Goal: Task Accomplishment & Management: Manage account settings

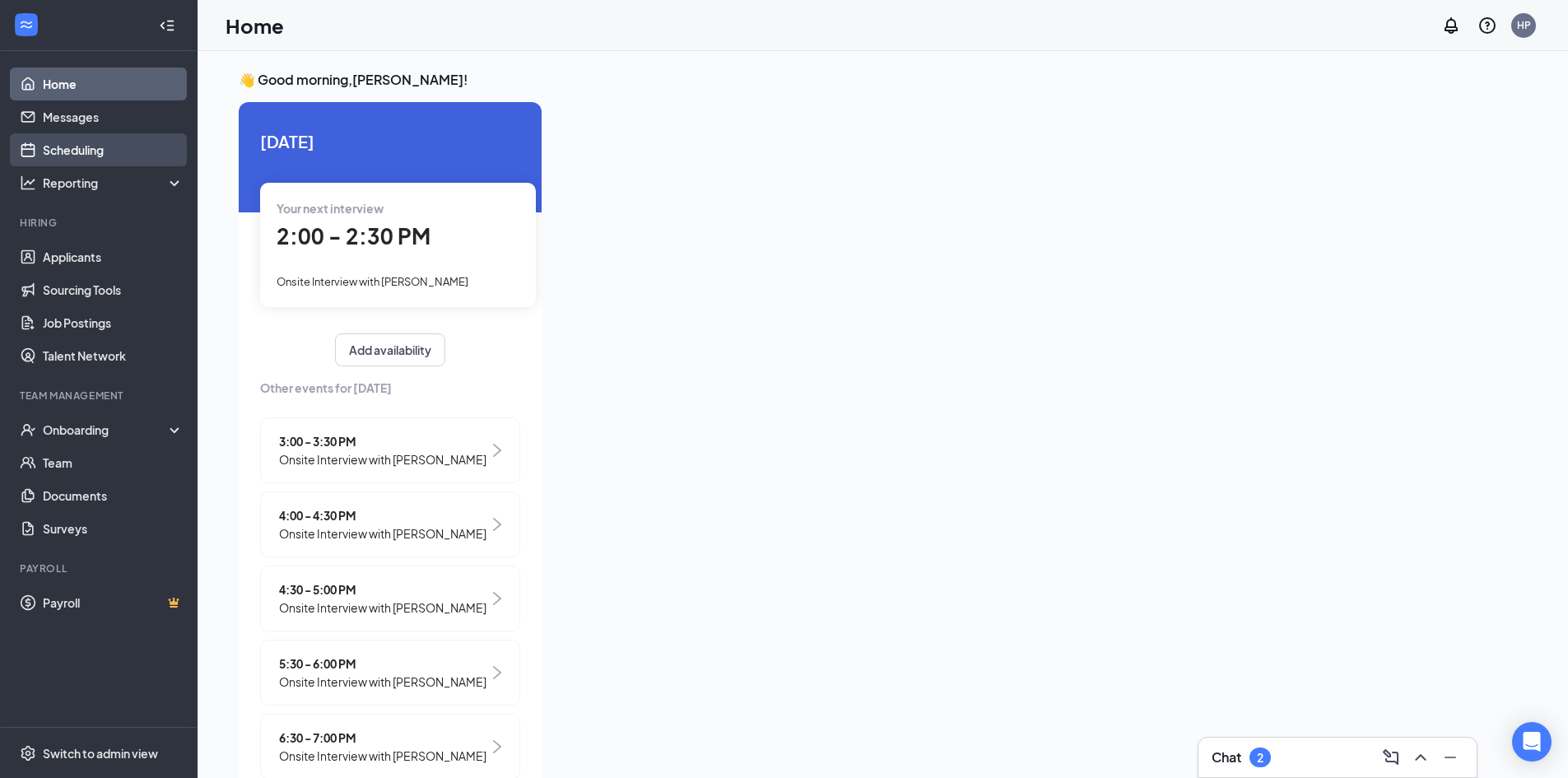
click at [46, 139] on link "Scheduling" at bounding box center [114, 150] width 141 height 33
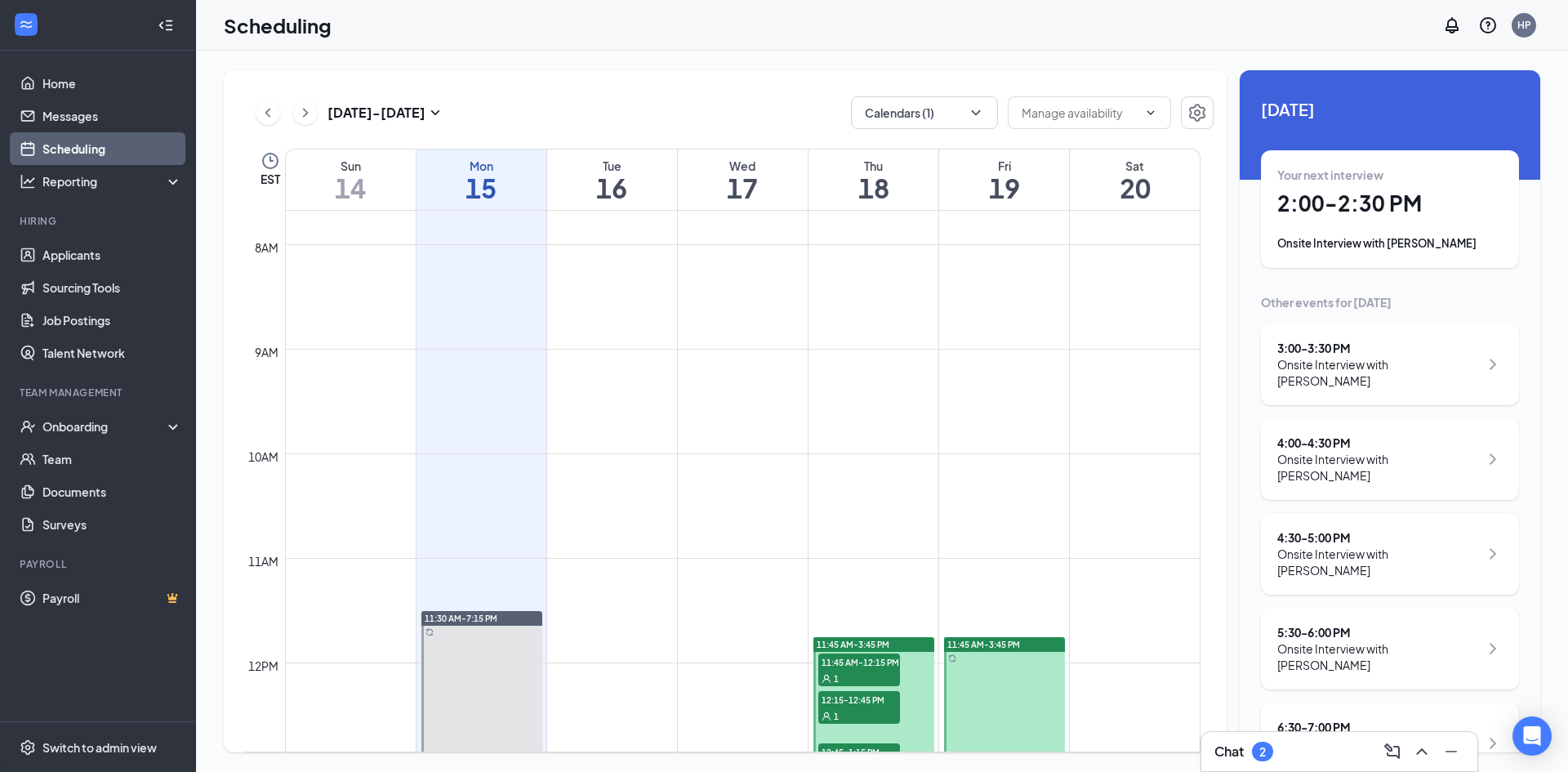
scroll to position [1130, 0]
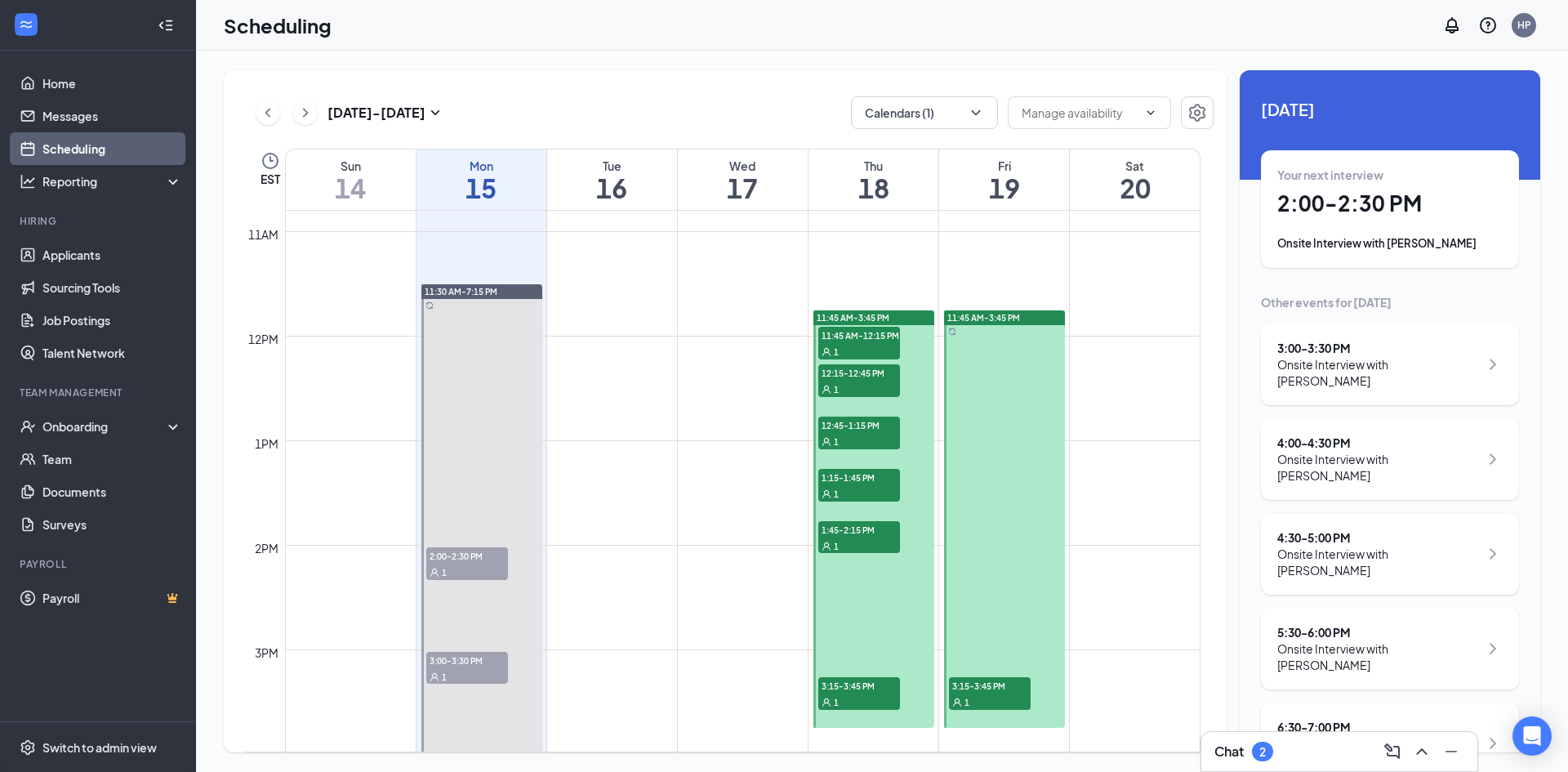
click at [474, 555] on span "2:00-2:30 PM" at bounding box center [467, 555] width 82 height 16
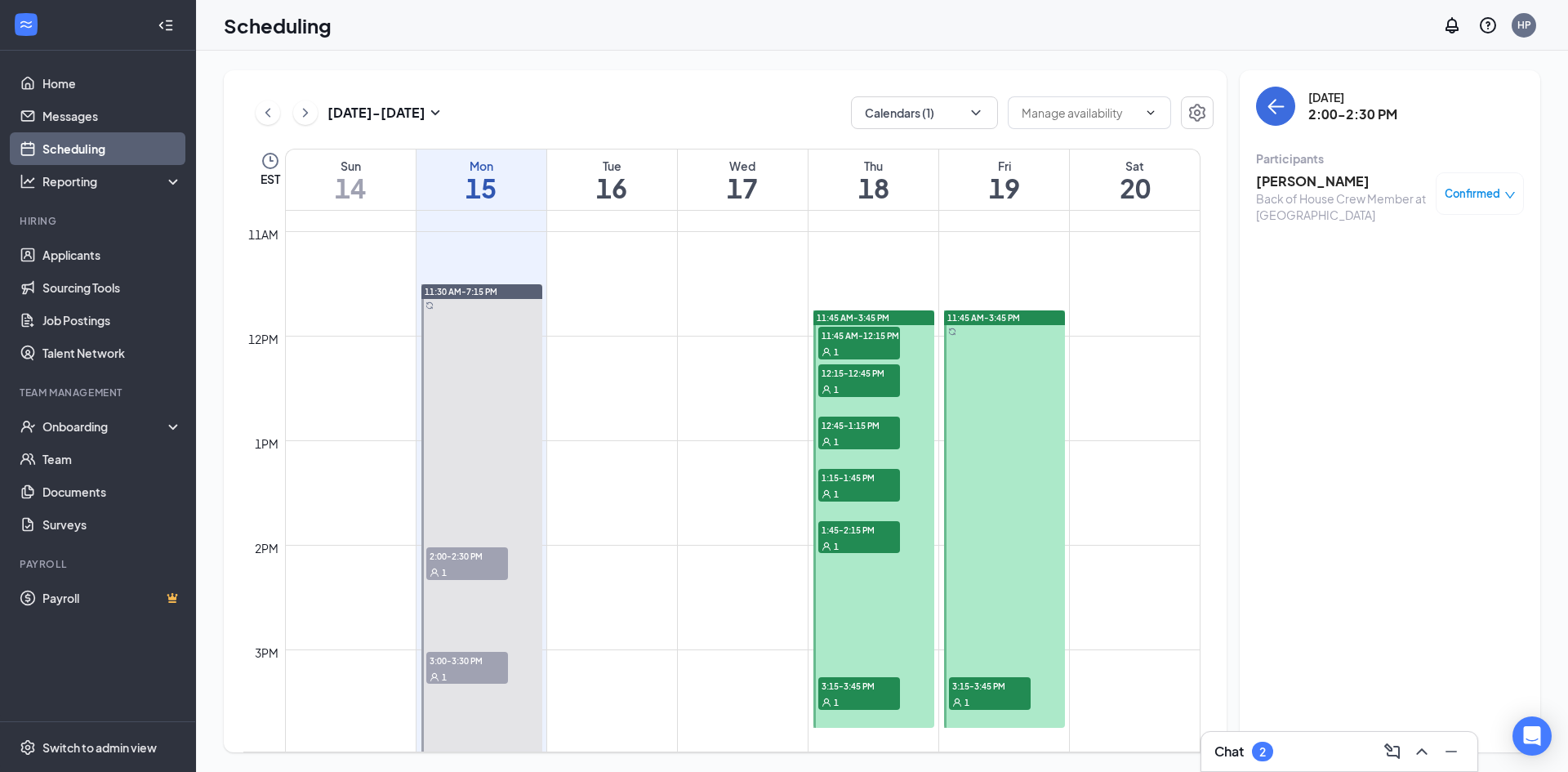
click at [1480, 211] on div "Confirmed" at bounding box center [1479, 193] width 88 height 43
click at [1484, 191] on span "Confirmed" at bounding box center [1472, 193] width 55 height 16
click at [1411, 303] on span "Mark as no-show" at bounding box center [1432, 302] width 91 height 18
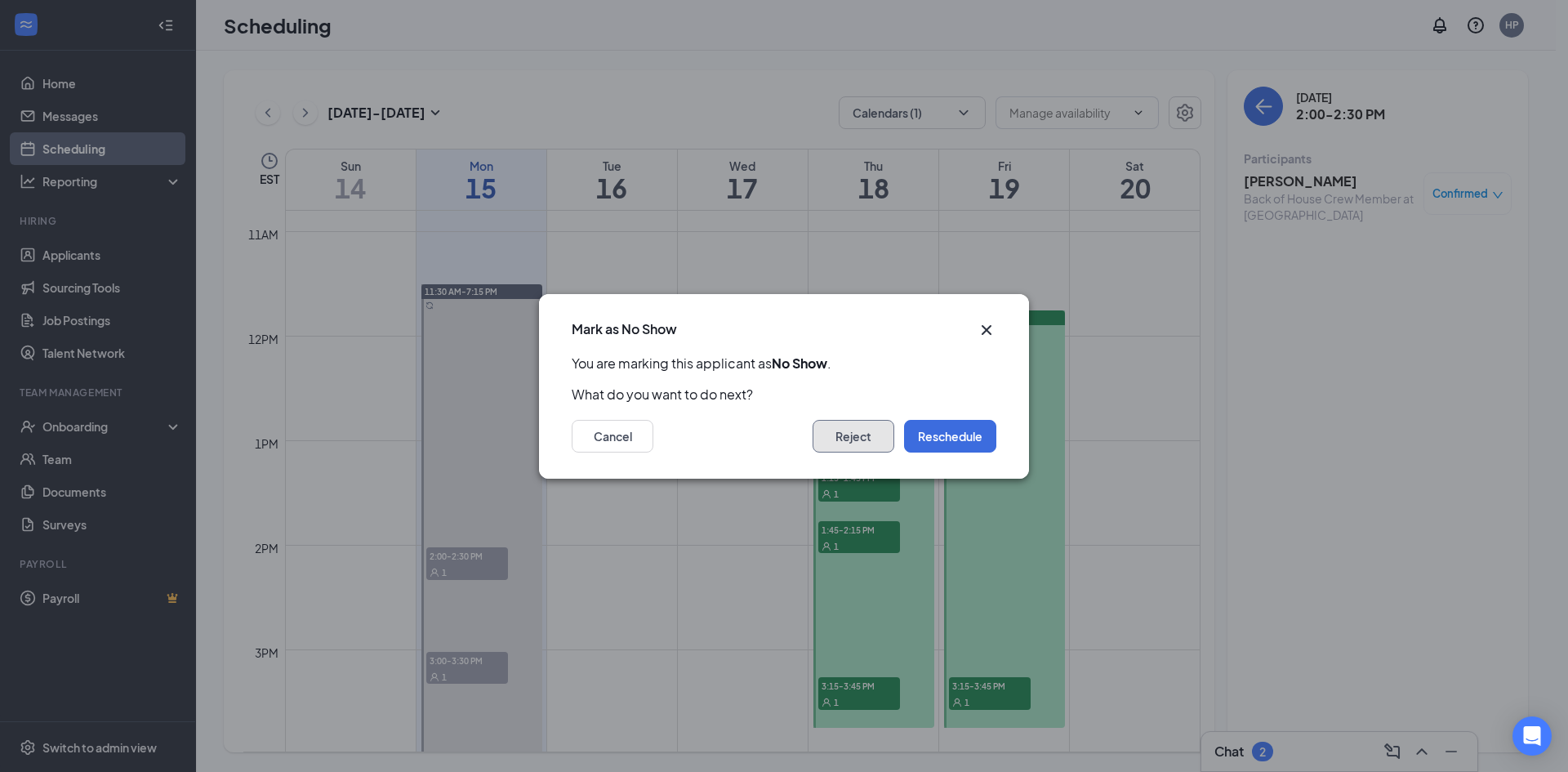
click at [881, 445] on button "Reject" at bounding box center [853, 436] width 82 height 33
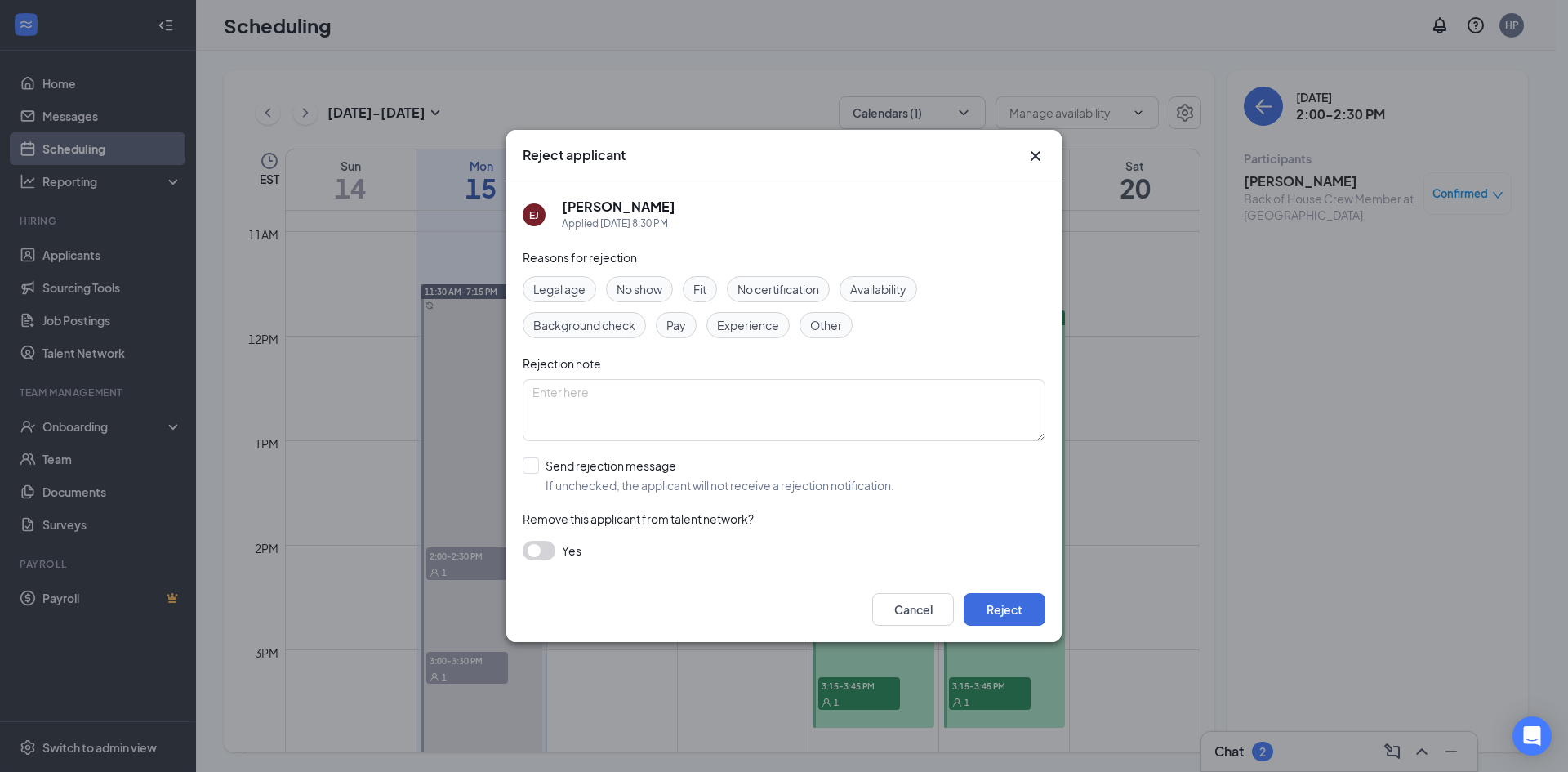
click at [636, 283] on span "No show" at bounding box center [639, 289] width 45 height 18
click at [1037, 616] on button "Reject" at bounding box center [1004, 609] width 82 height 33
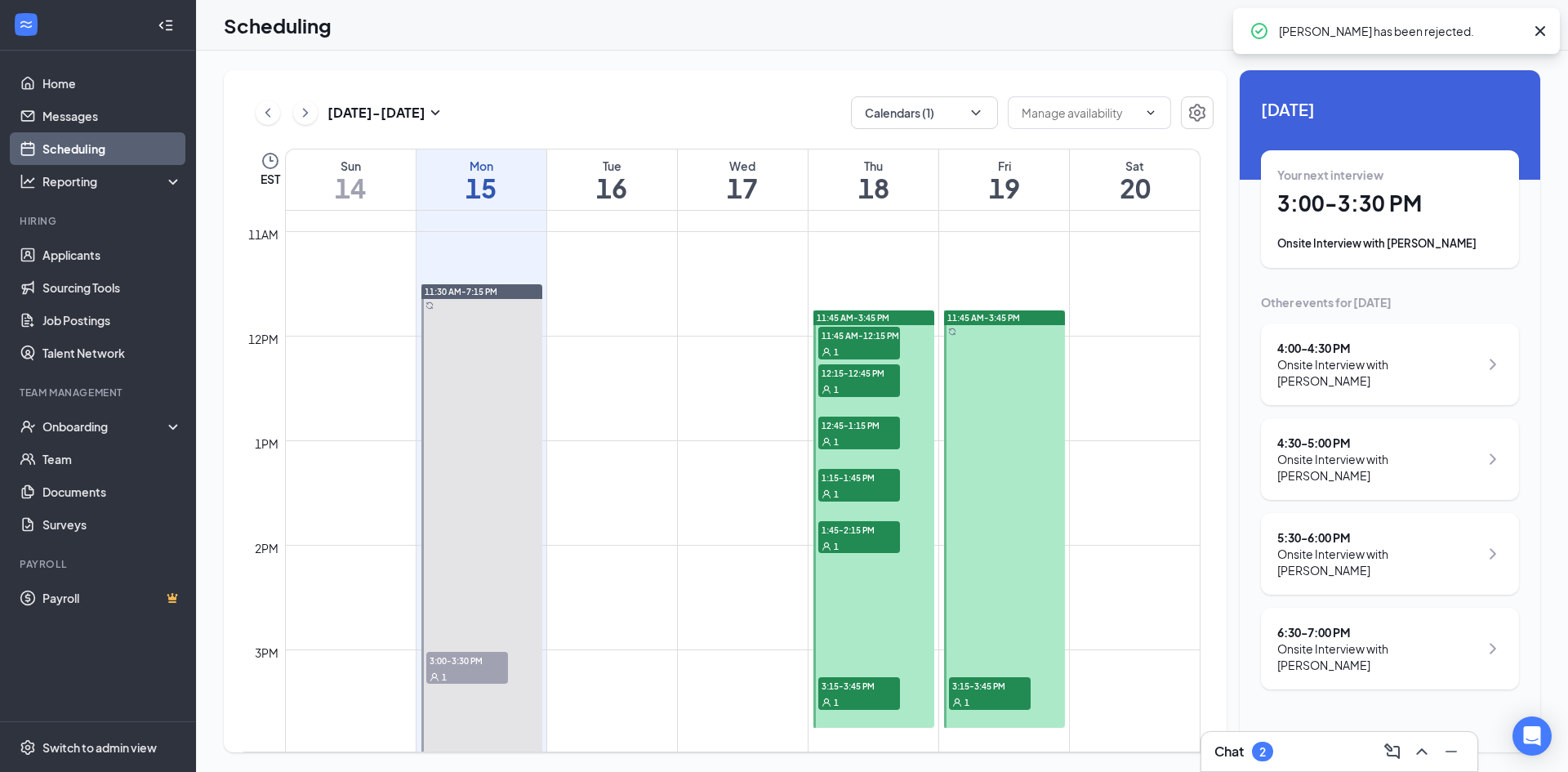
click at [450, 661] on span "3:00-3:30 PM" at bounding box center [467, 660] width 82 height 16
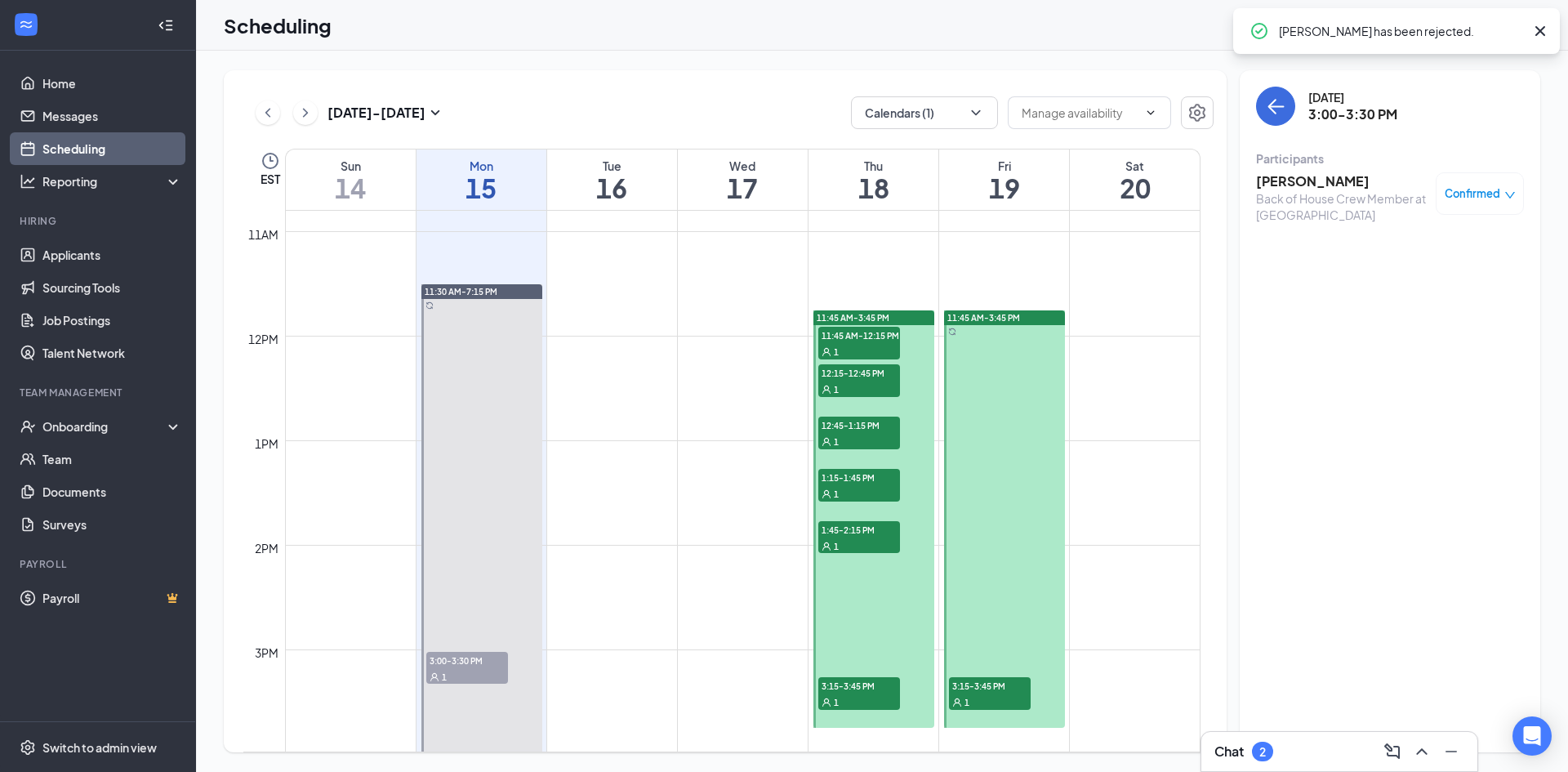
click at [1477, 197] on span "Confirmed" at bounding box center [1472, 193] width 55 height 16
click at [1413, 293] on span "Mark as no-show" at bounding box center [1432, 302] width 91 height 18
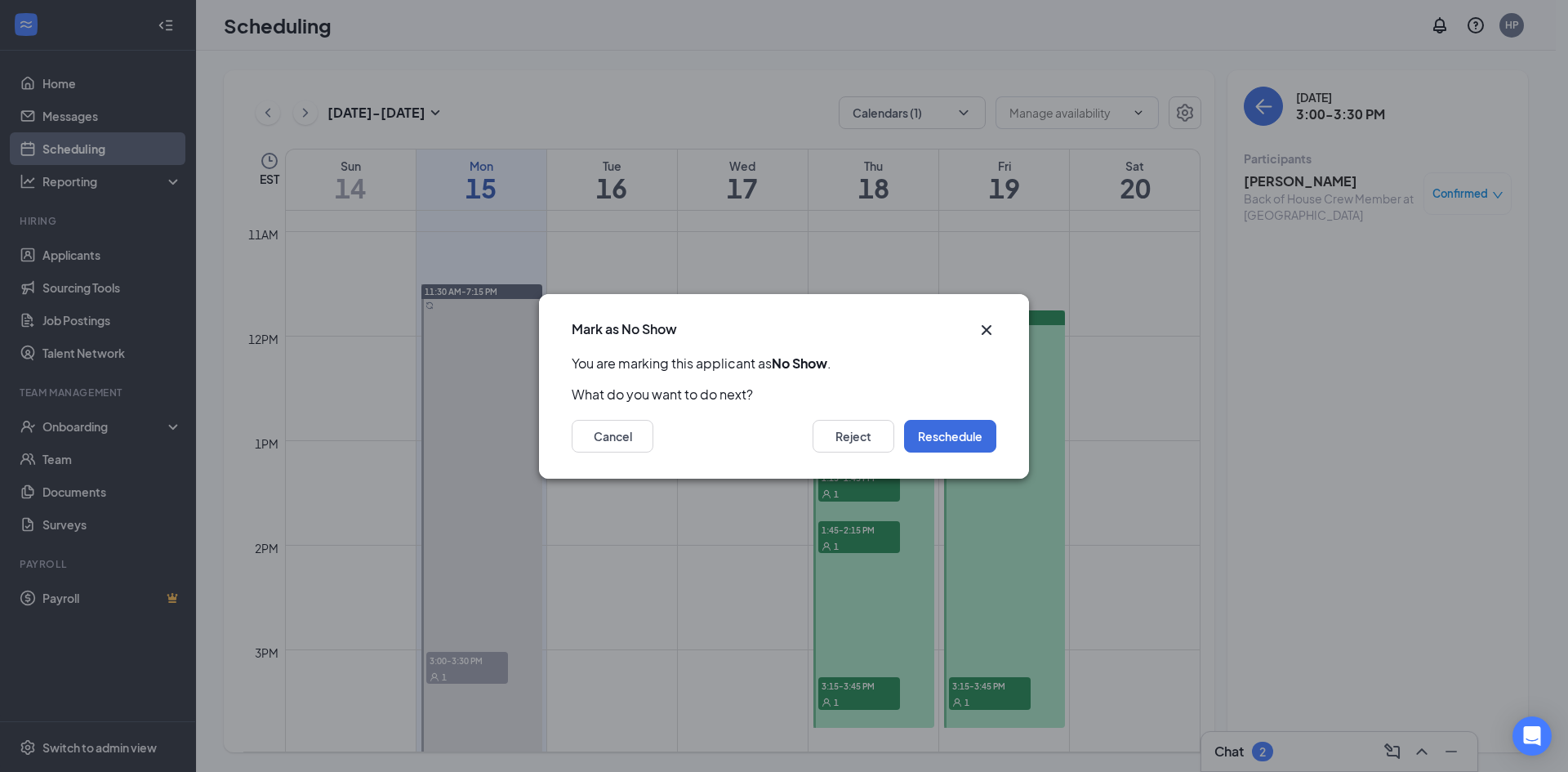
click at [991, 321] on icon "Cross" at bounding box center [986, 331] width 20 height 20
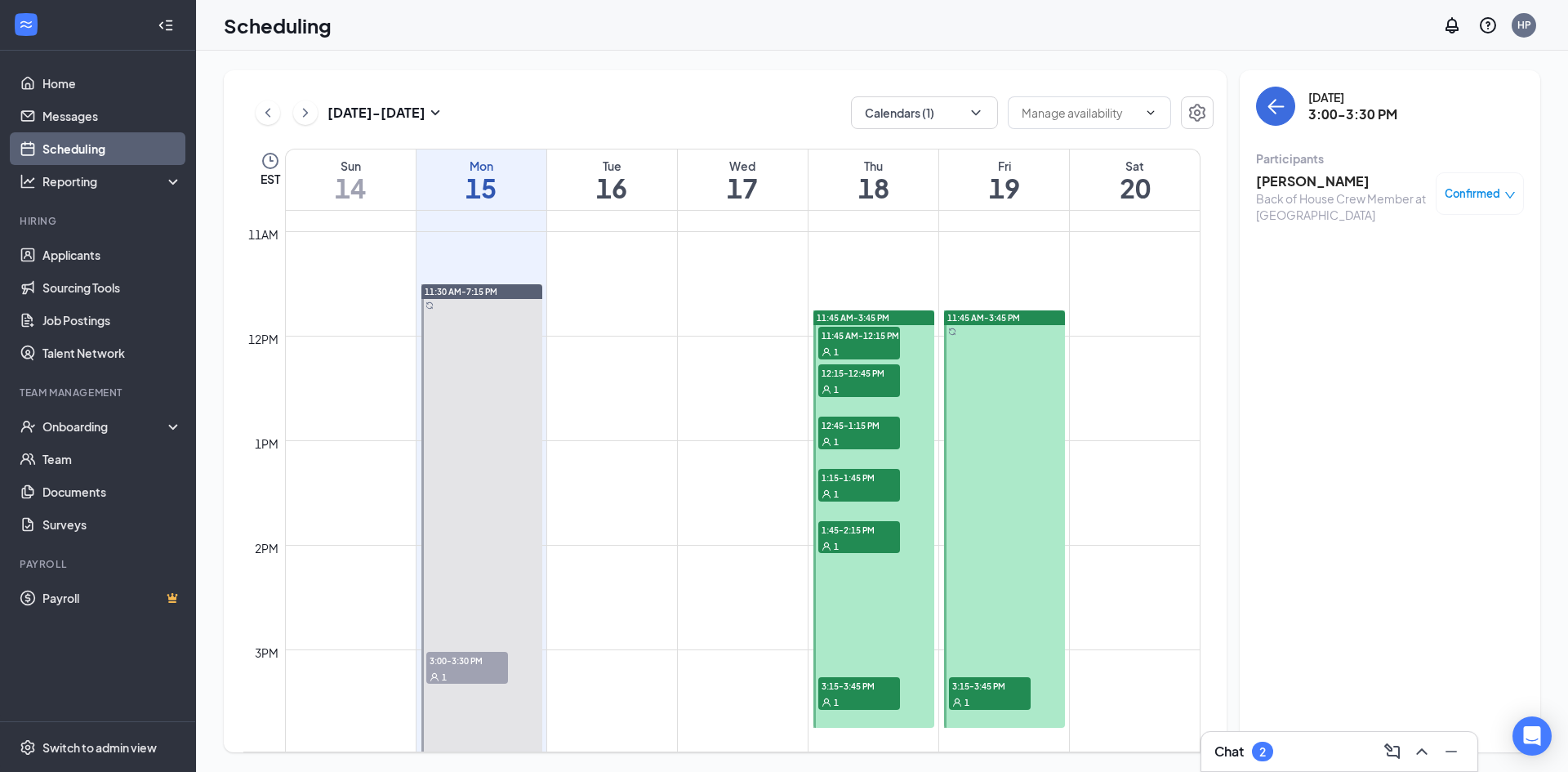
click at [1273, 748] on div "2" at bounding box center [1262, 752] width 21 height 20
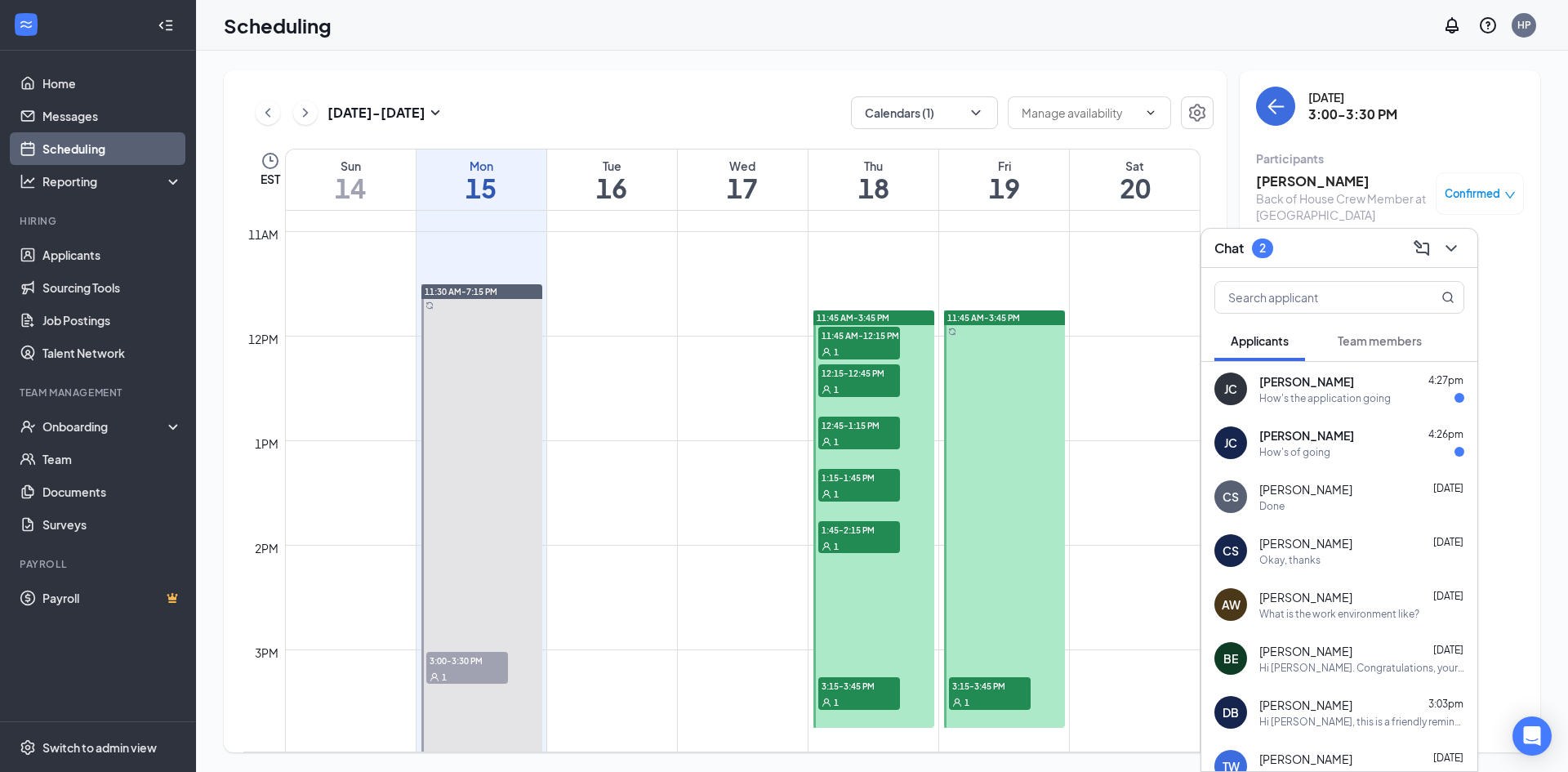
click at [1479, 197] on span "Confirmed" at bounding box center [1472, 193] width 55 height 16
click at [1414, 306] on span "Mark as no-show" at bounding box center [1432, 302] width 91 height 18
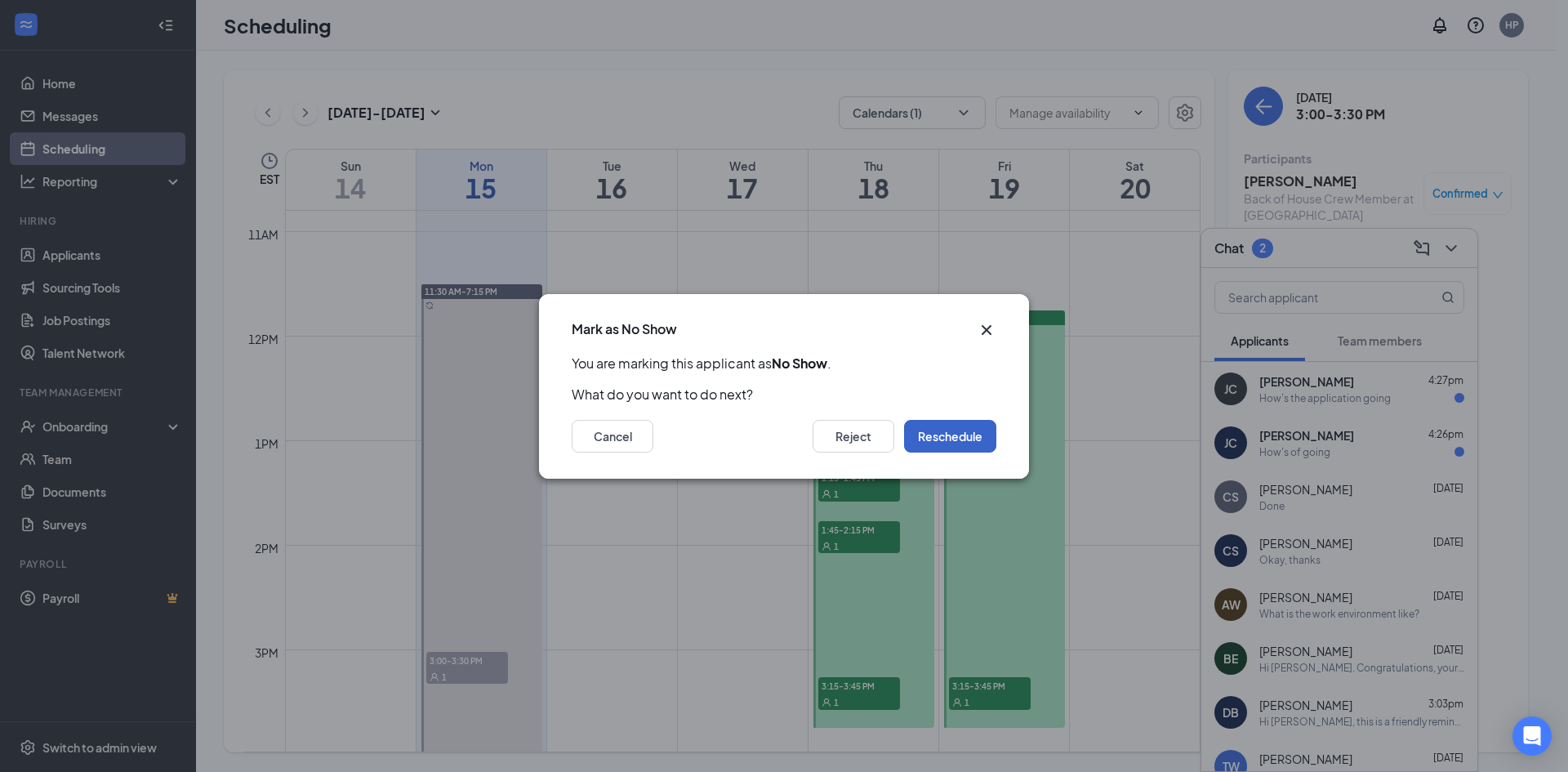
click at [915, 433] on button "Reschedule" at bounding box center [950, 436] width 93 height 33
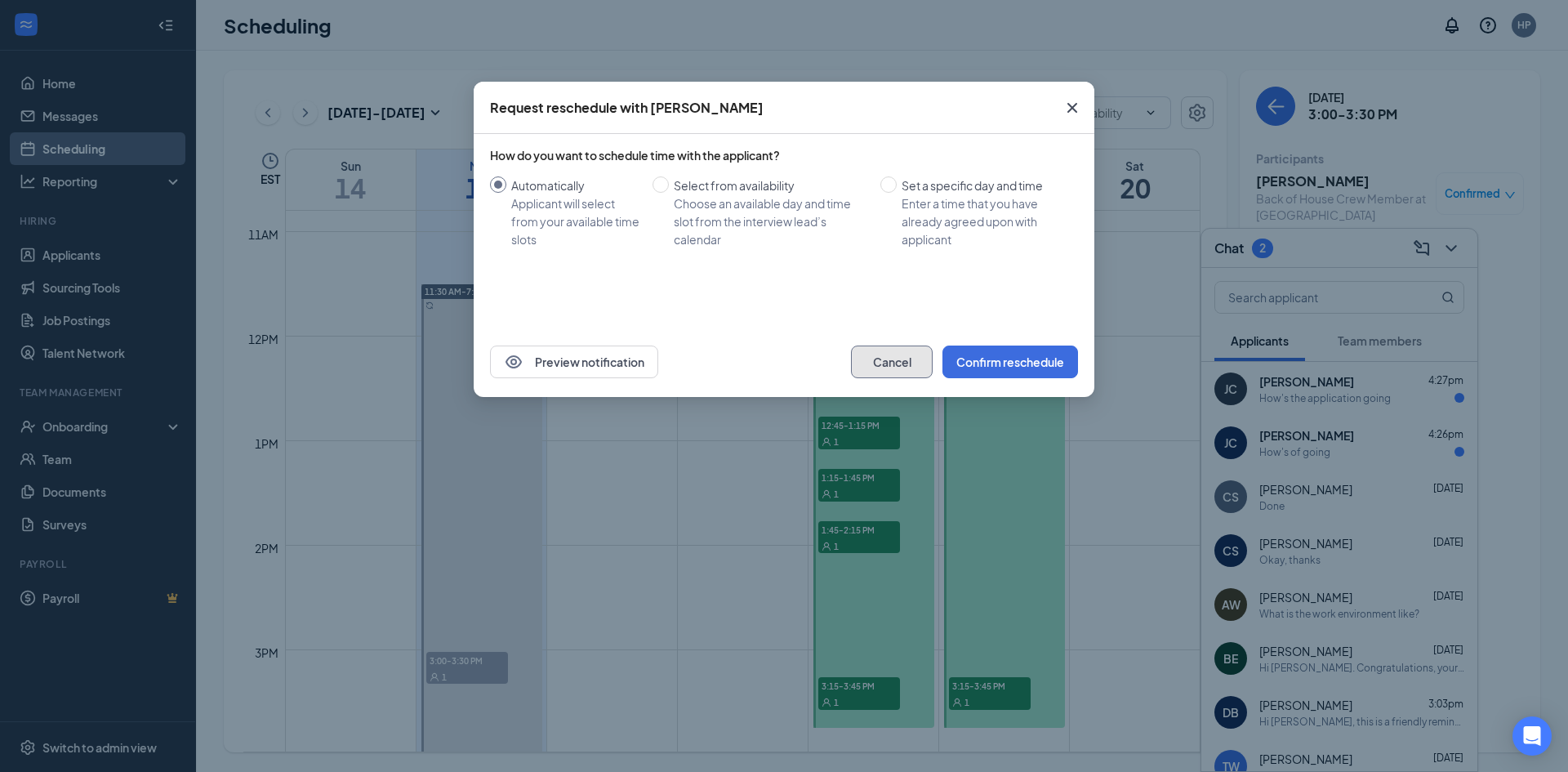
click at [895, 362] on button "Cancel" at bounding box center [892, 361] width 82 height 33
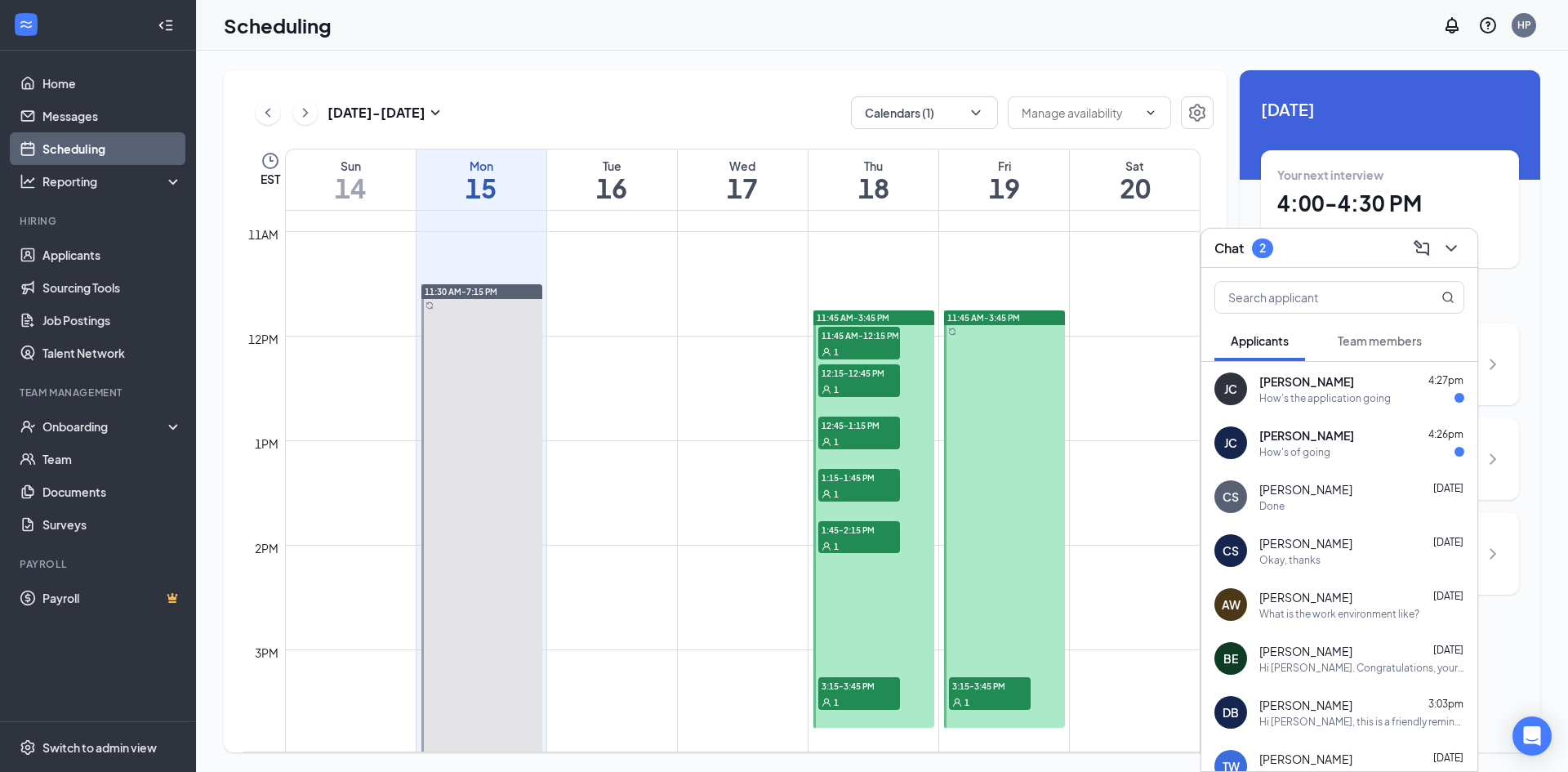
scroll to position [1212, 0]
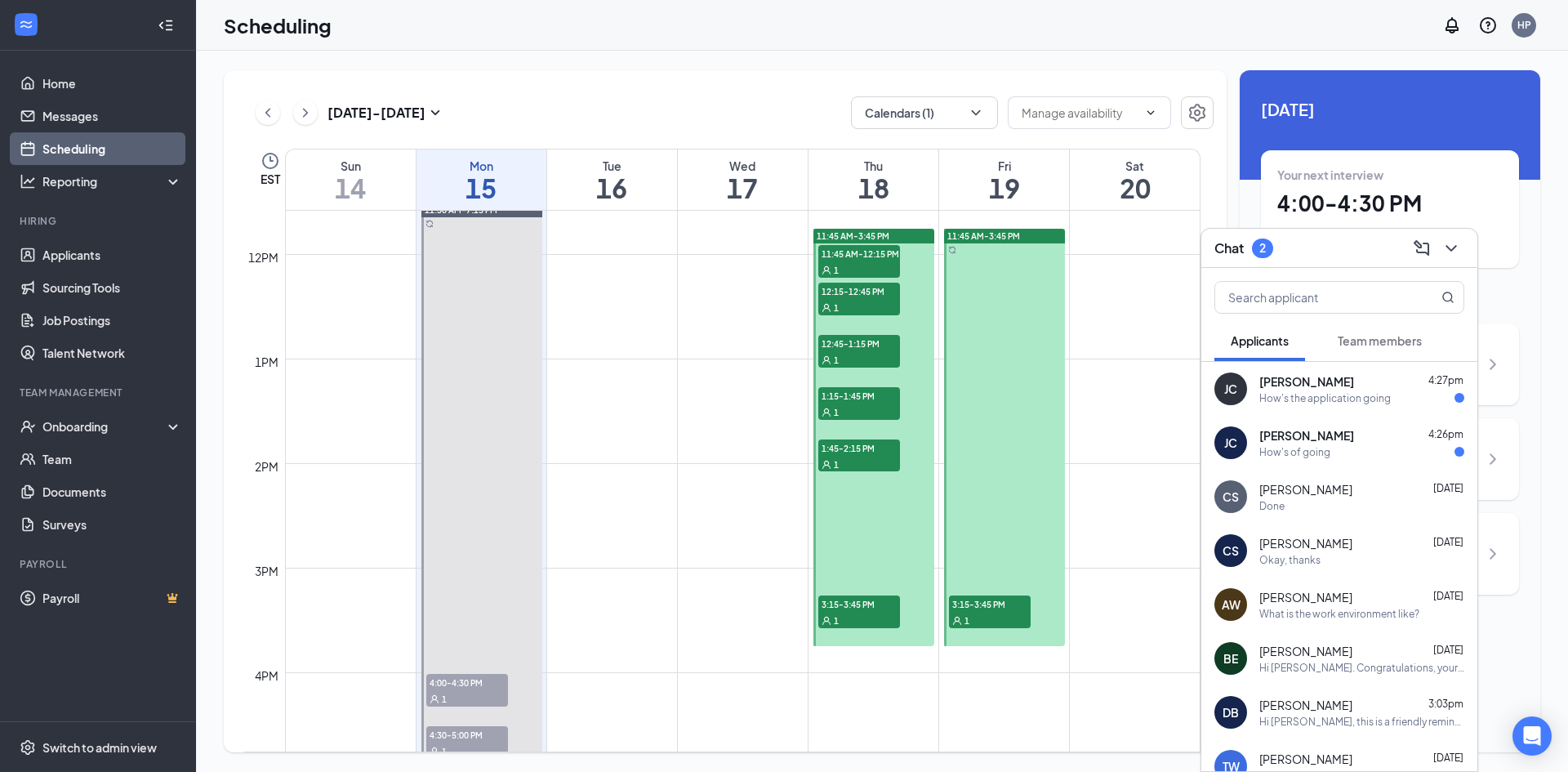
click at [468, 693] on div "1" at bounding box center [467, 698] width 82 height 16
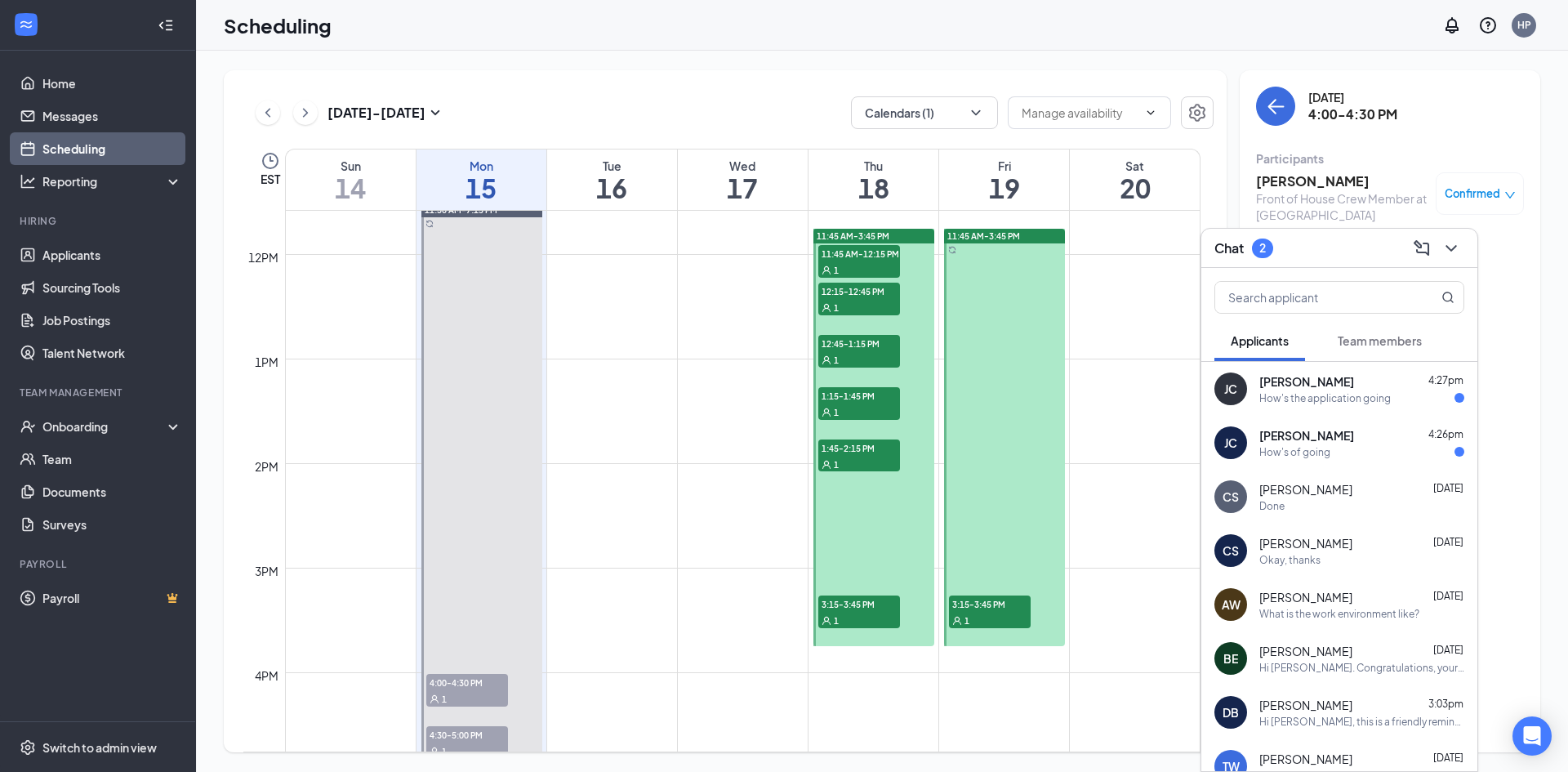
click at [1494, 193] on span "Confirmed" at bounding box center [1472, 193] width 55 height 16
click at [1392, 305] on span "Mark as no-show" at bounding box center [1432, 302] width 91 height 18
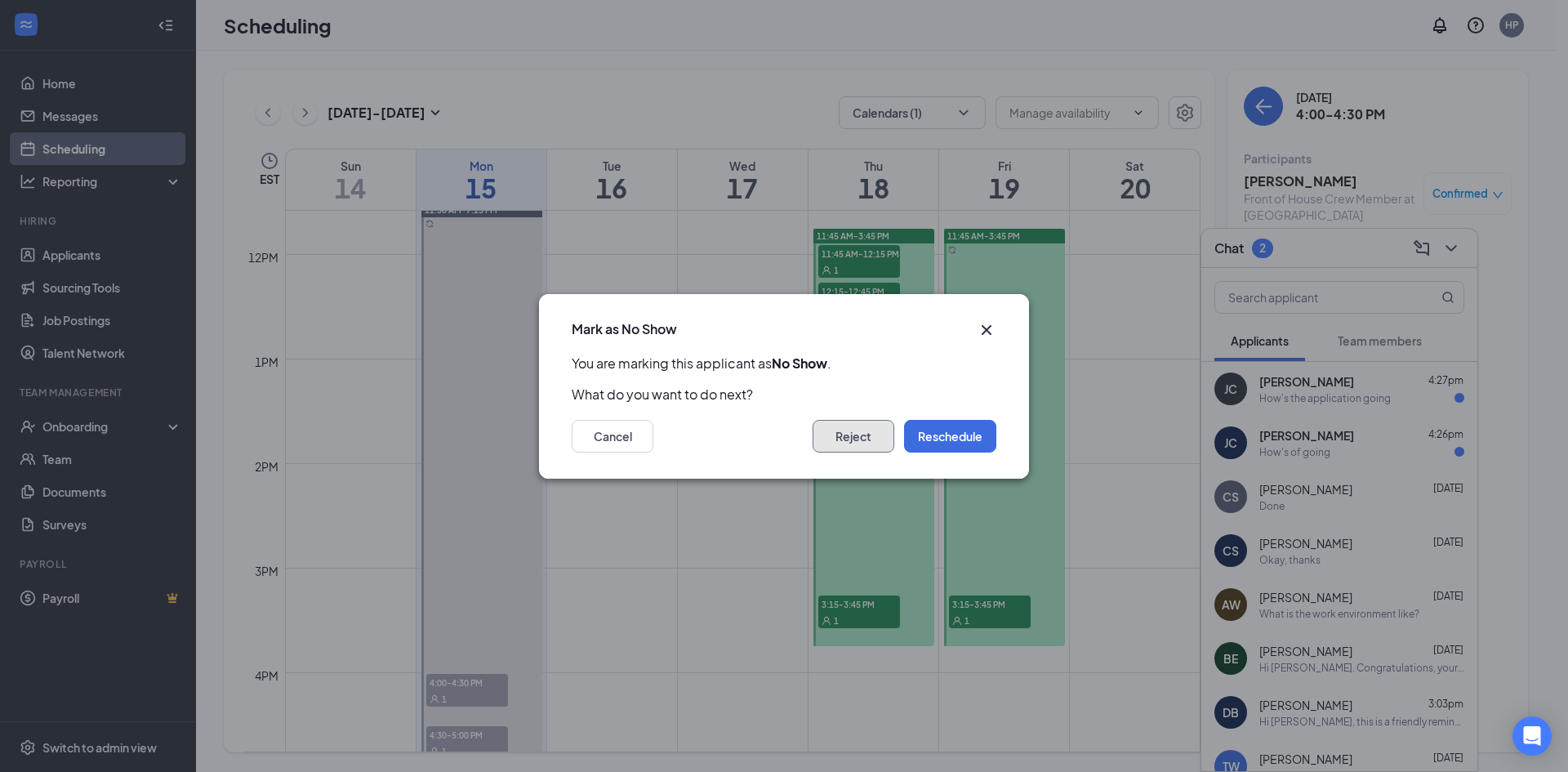
click at [840, 434] on button "Reject" at bounding box center [853, 436] width 82 height 33
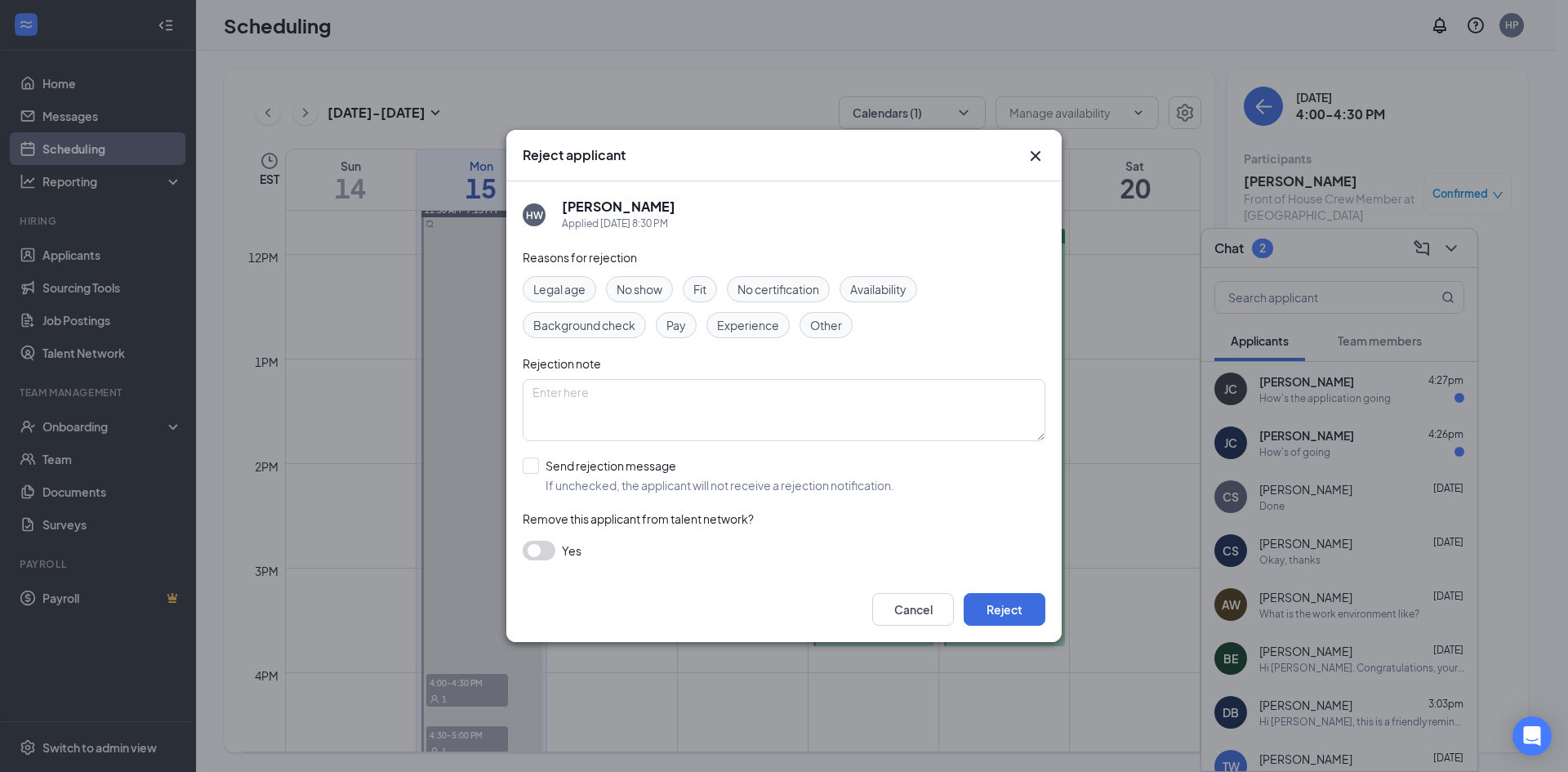
click at [646, 298] on div "No show" at bounding box center [639, 289] width 67 height 26
click at [1041, 609] on button "Reject" at bounding box center [1004, 609] width 82 height 33
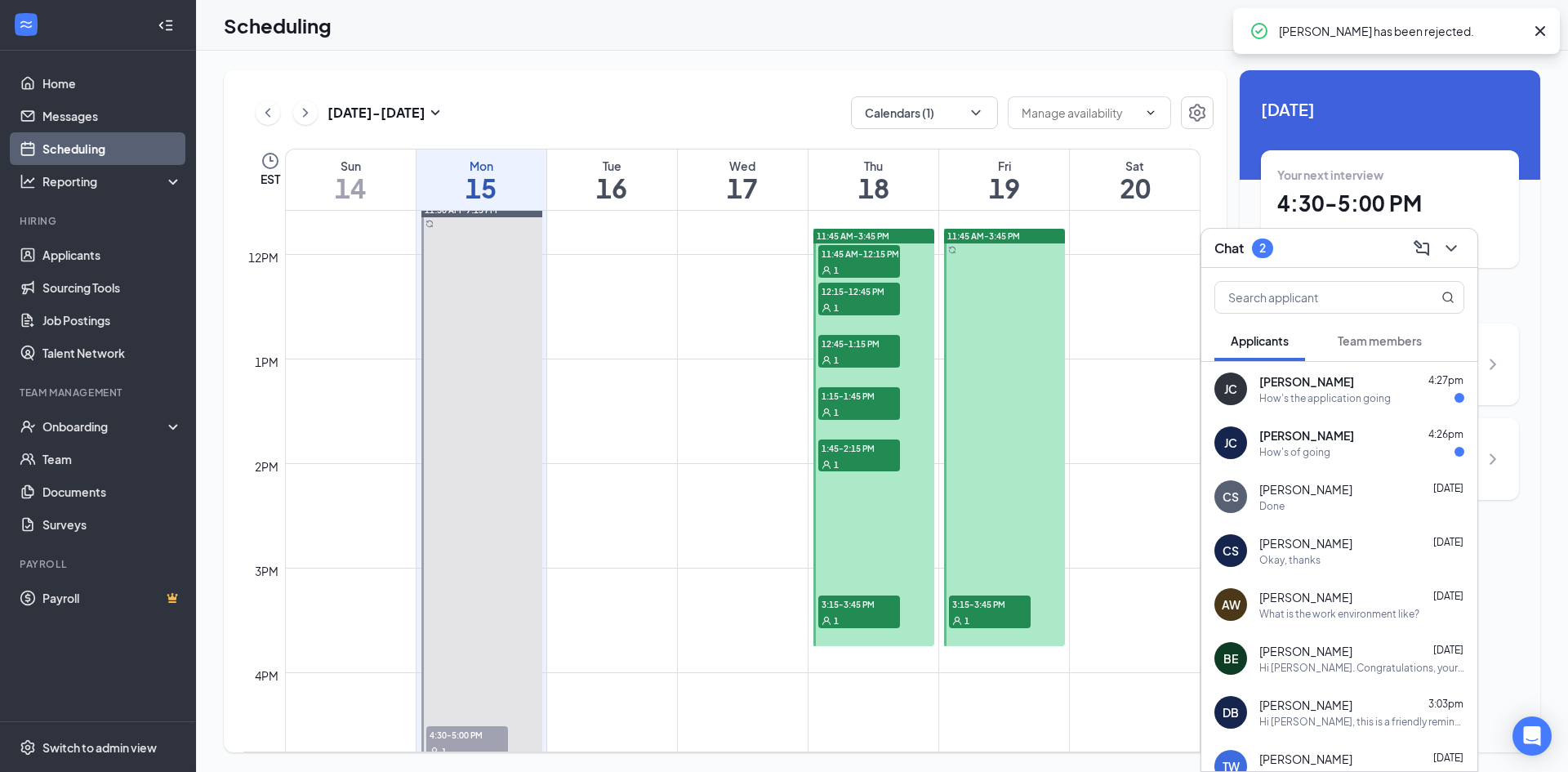
scroll to position [1538, 0]
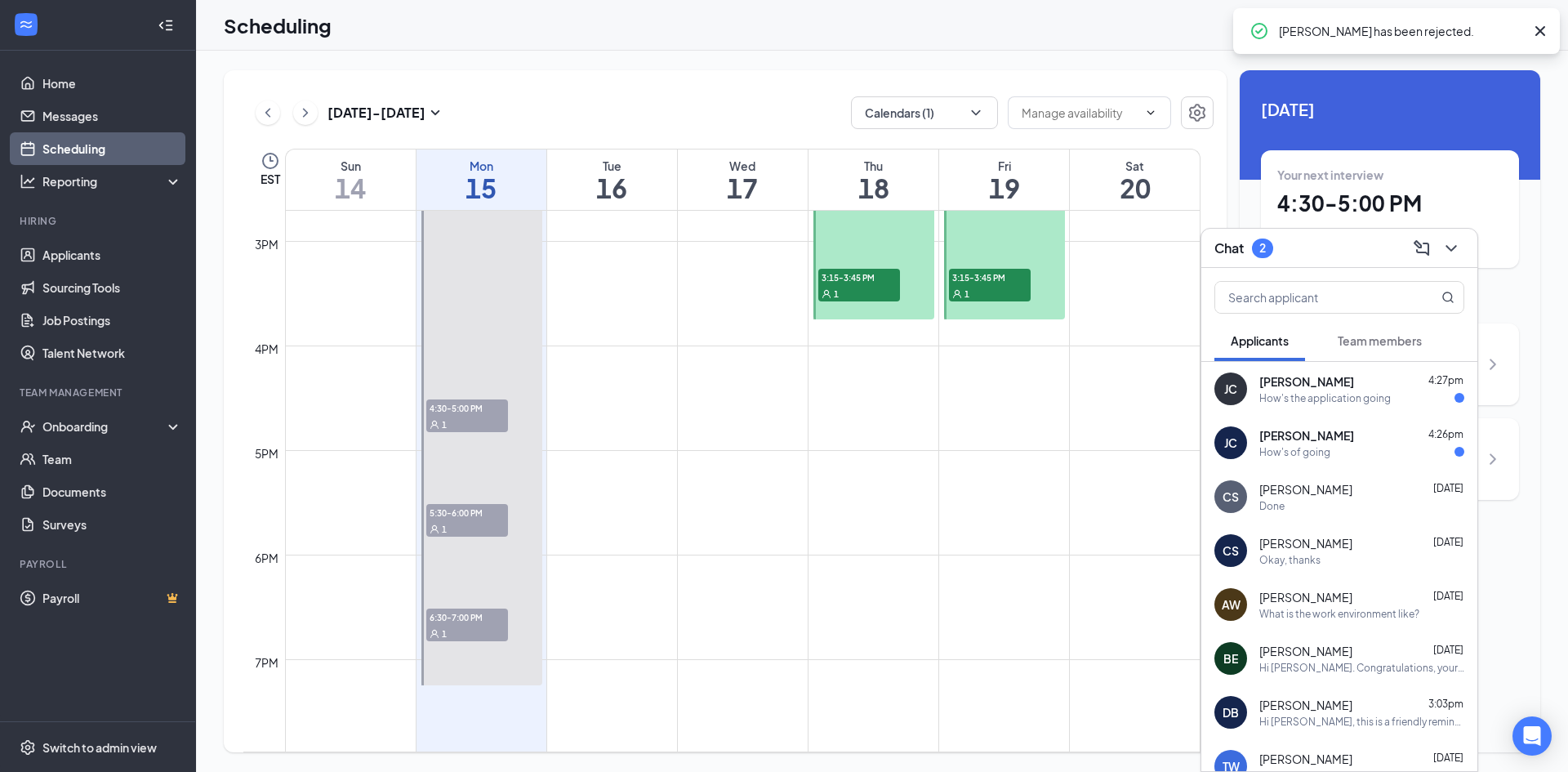
click at [476, 424] on div "1" at bounding box center [467, 424] width 82 height 16
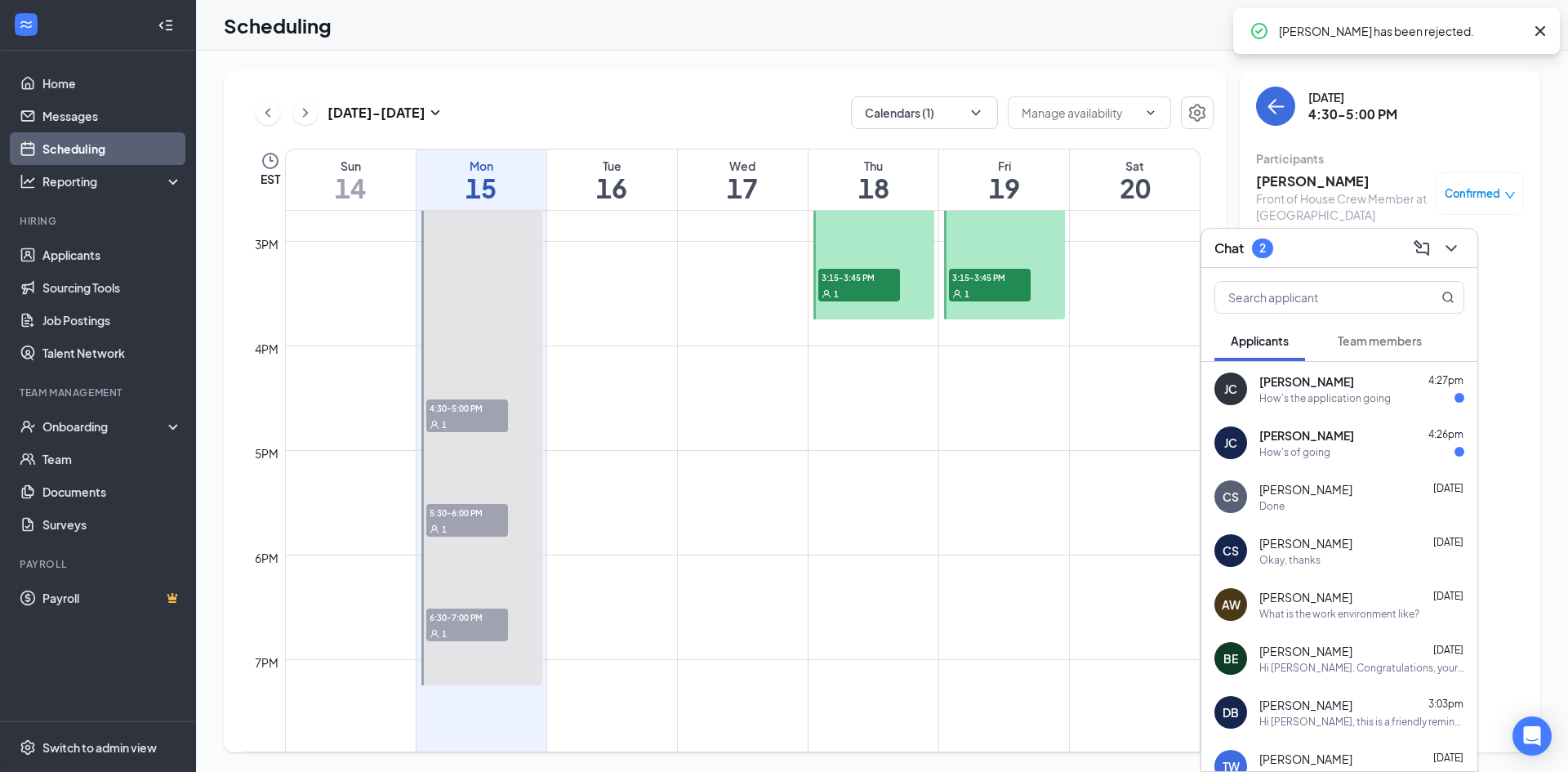
click at [1516, 193] on div "Confirmed" at bounding box center [1479, 193] width 88 height 43
click at [1462, 195] on span "Confirmed" at bounding box center [1472, 193] width 55 height 16
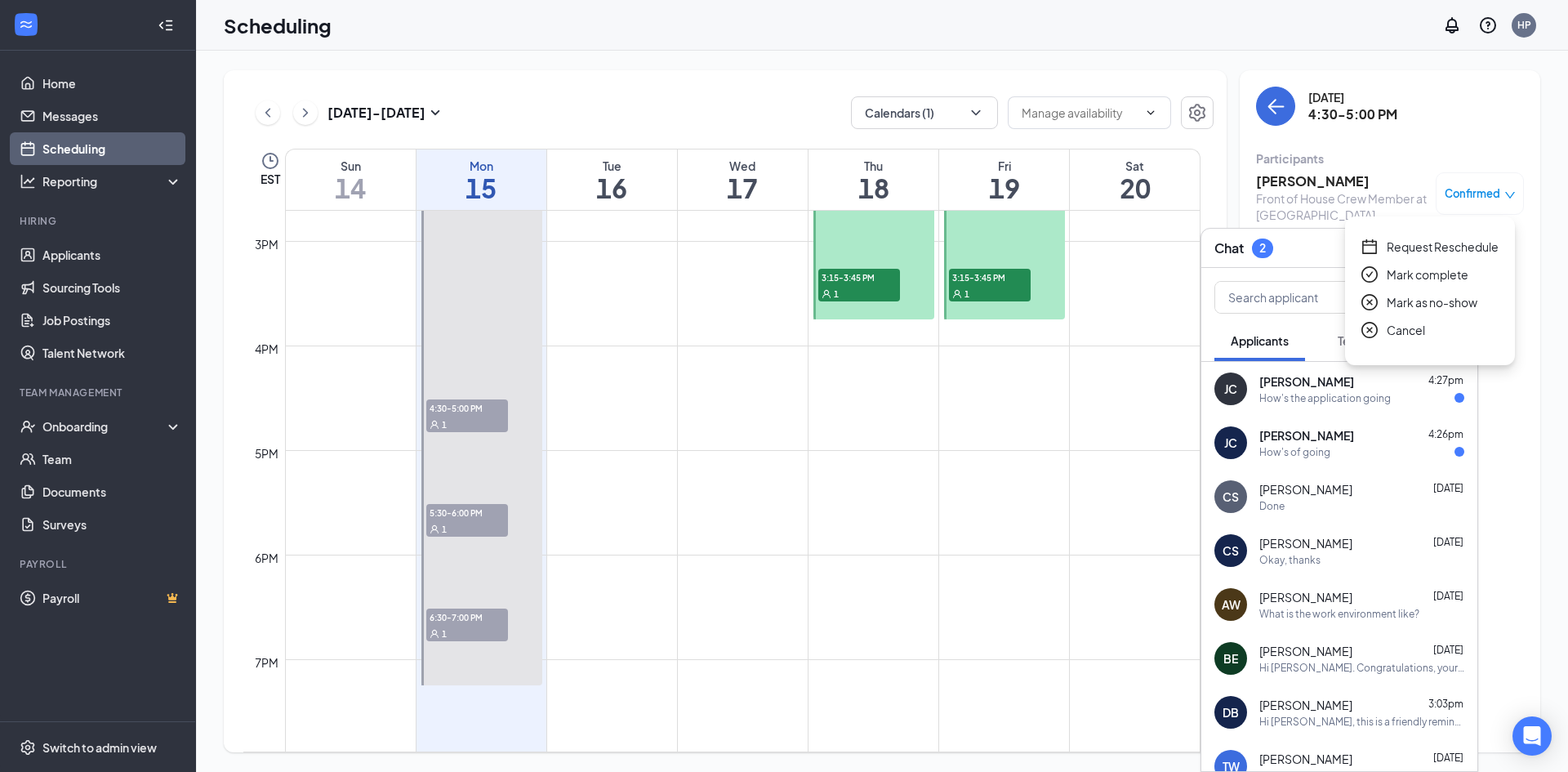
click at [1410, 304] on span "Mark as no-show" at bounding box center [1432, 302] width 91 height 18
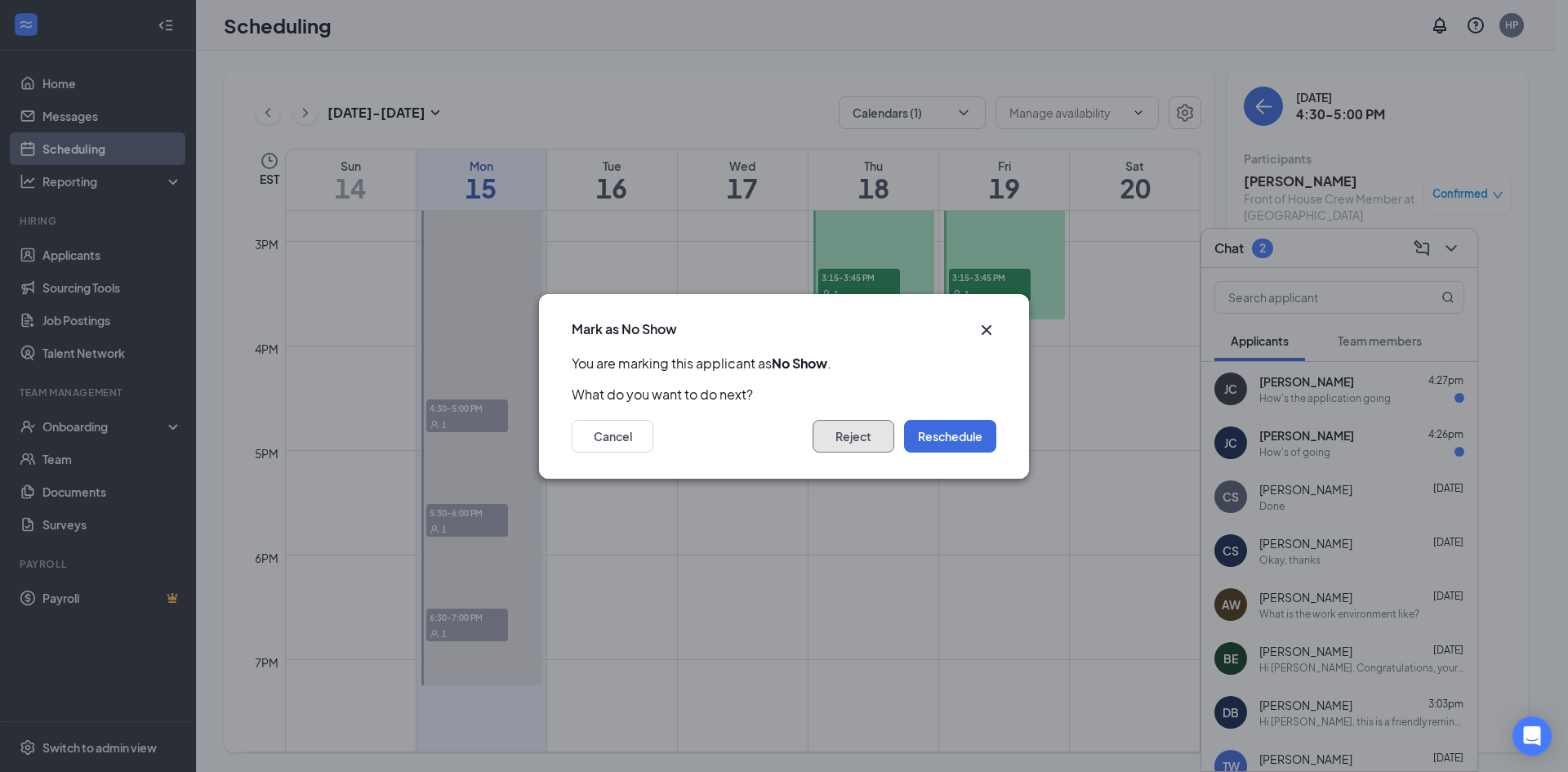
click at [858, 435] on button "Reject" at bounding box center [853, 436] width 82 height 33
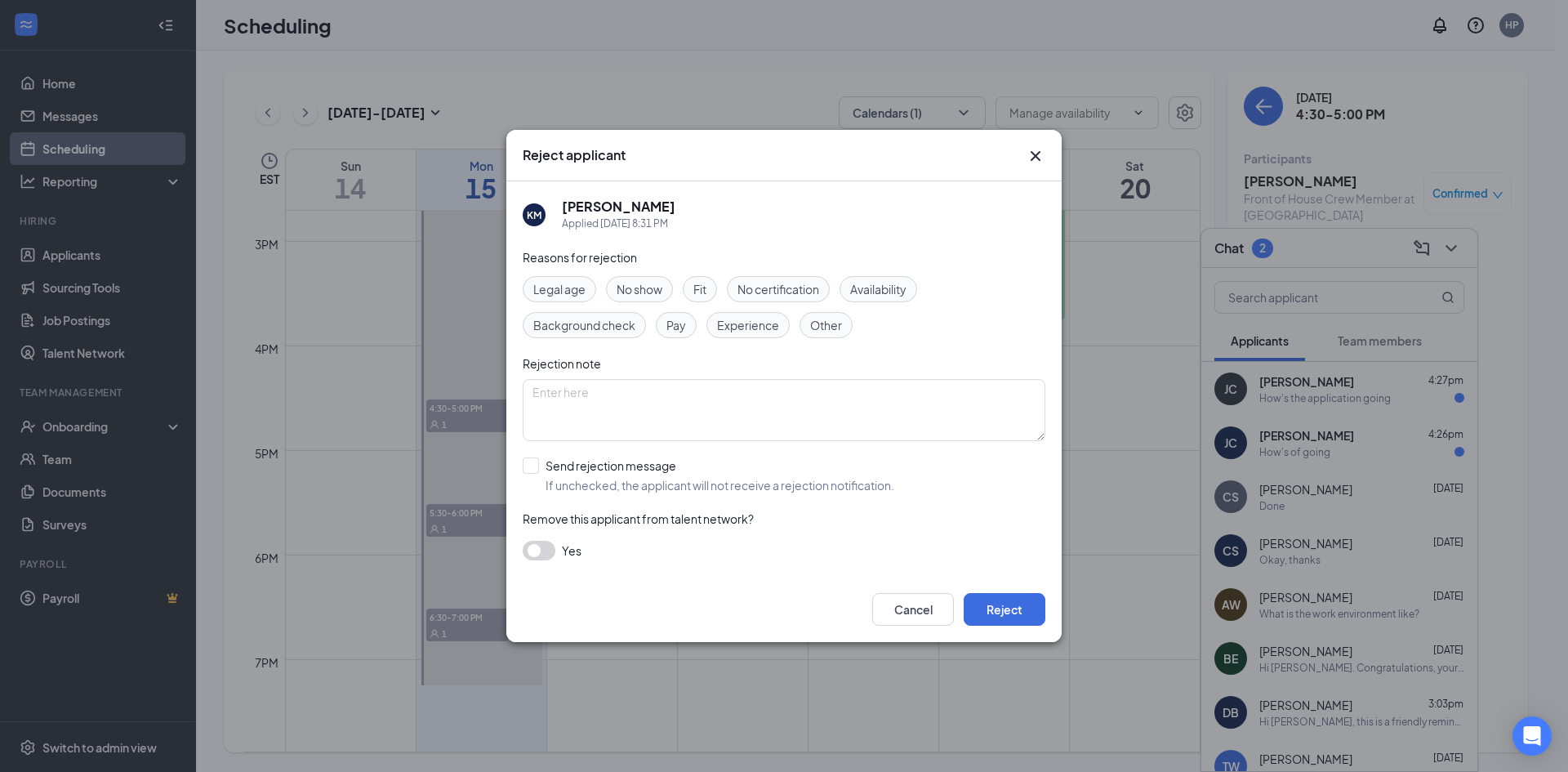
click at [660, 280] on div "No show" at bounding box center [639, 289] width 67 height 26
click at [987, 614] on button "Reject" at bounding box center [1004, 609] width 82 height 33
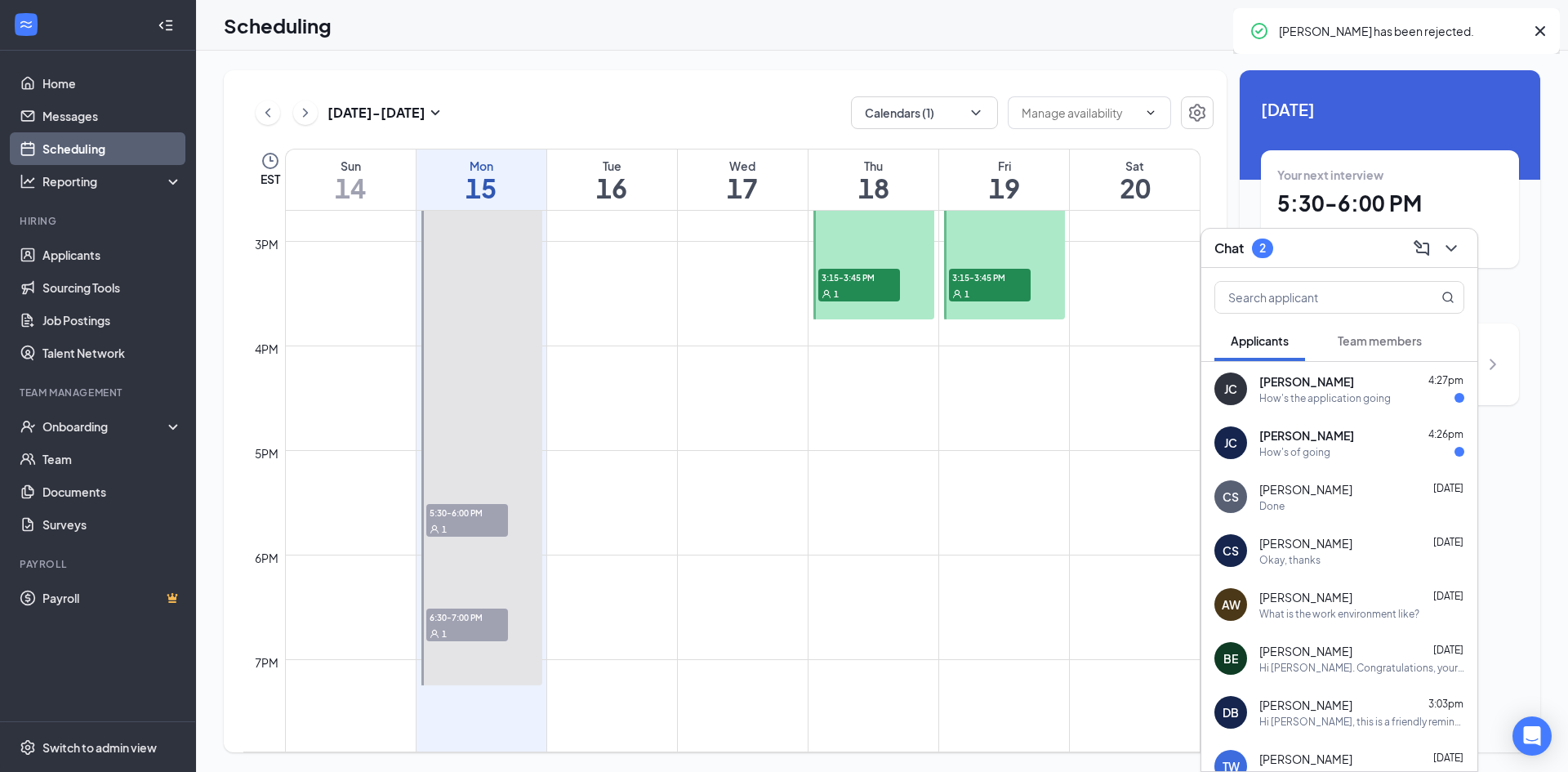
click at [453, 518] on span "5:30-6:00 PM" at bounding box center [467, 512] width 82 height 16
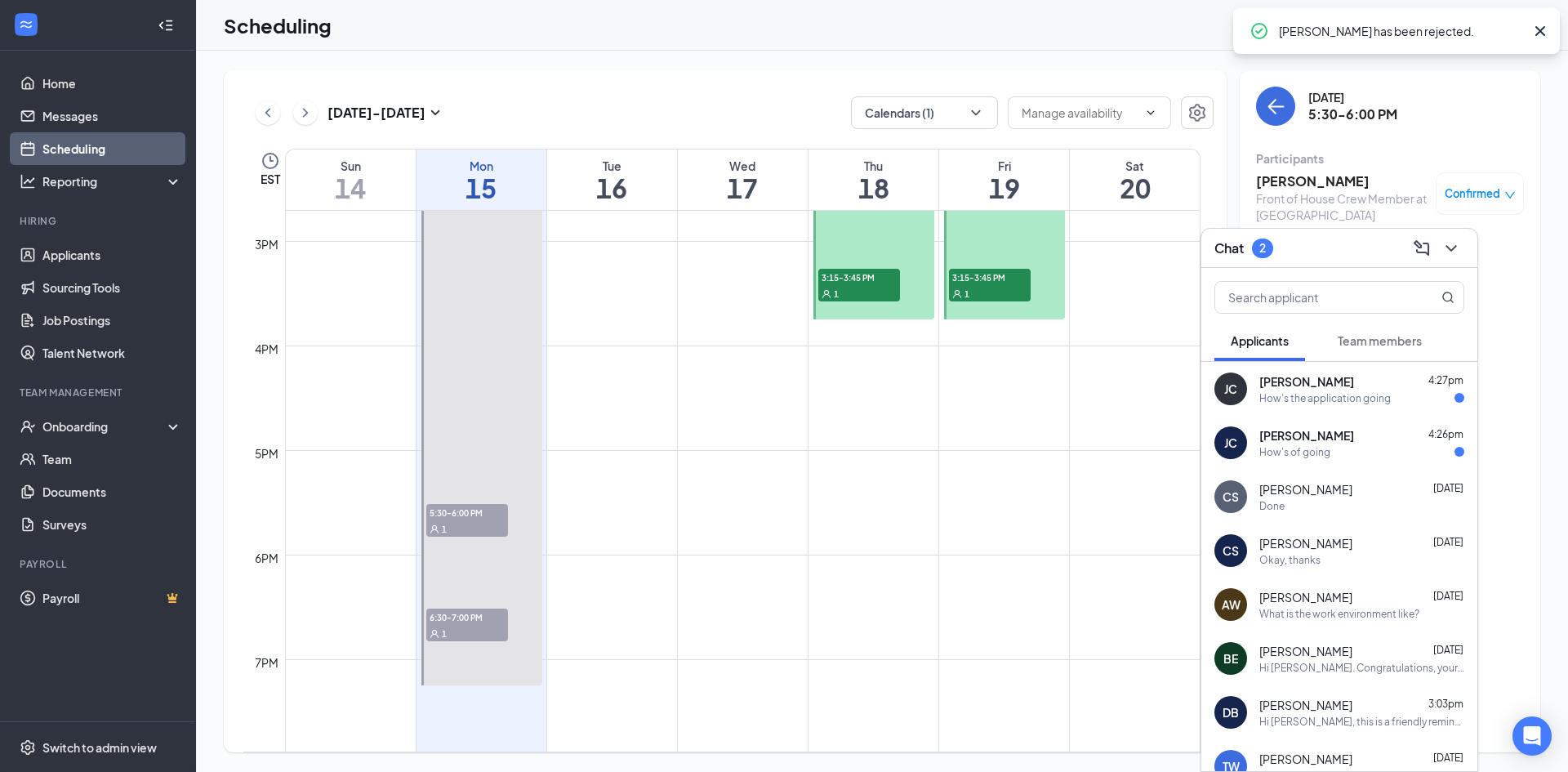
click at [1468, 191] on span "Confirmed" at bounding box center [1472, 193] width 55 height 16
click at [1376, 311] on icon "close-circle" at bounding box center [1369, 302] width 16 height 16
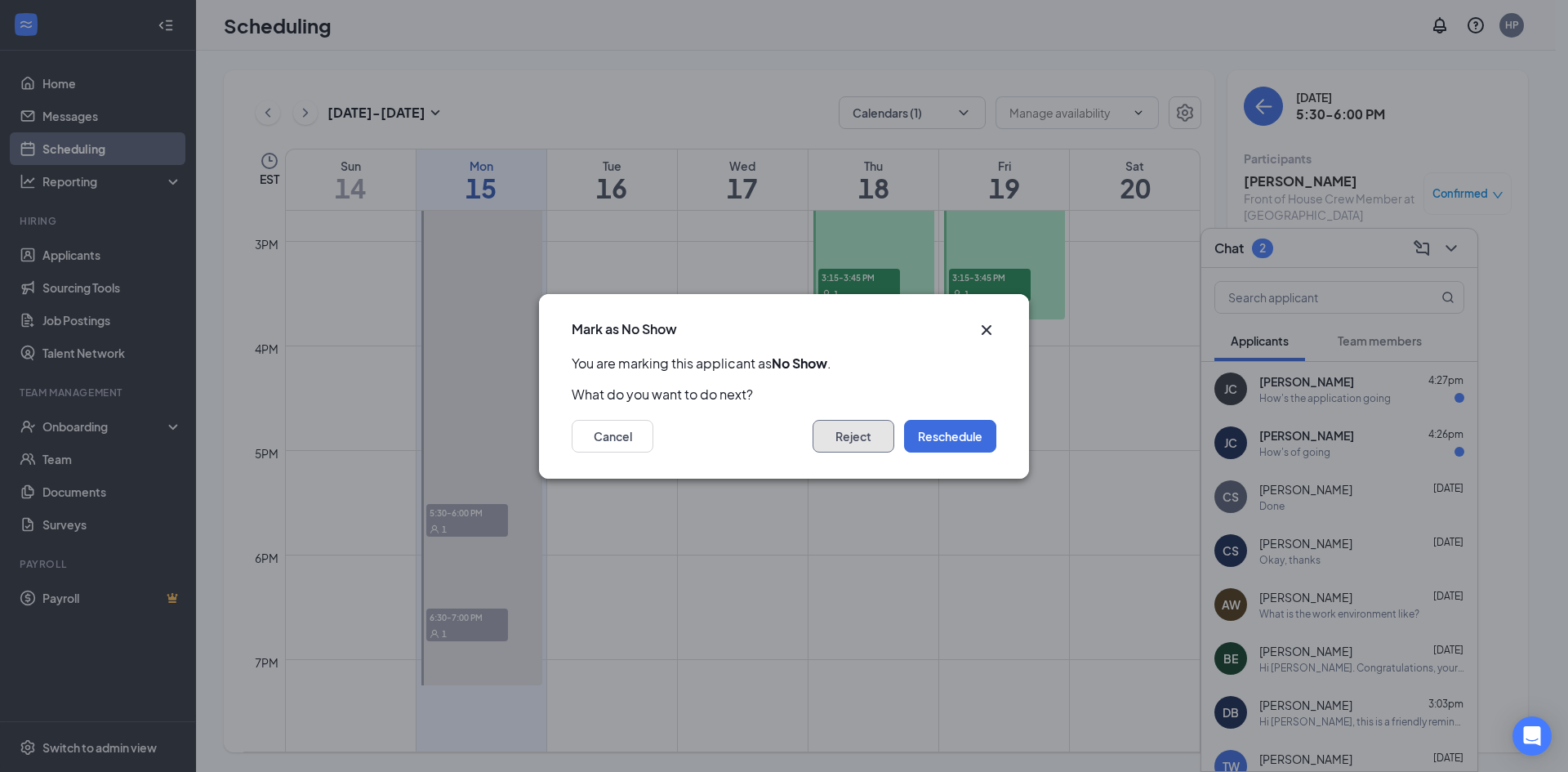
click at [849, 429] on button "Reject" at bounding box center [853, 436] width 82 height 33
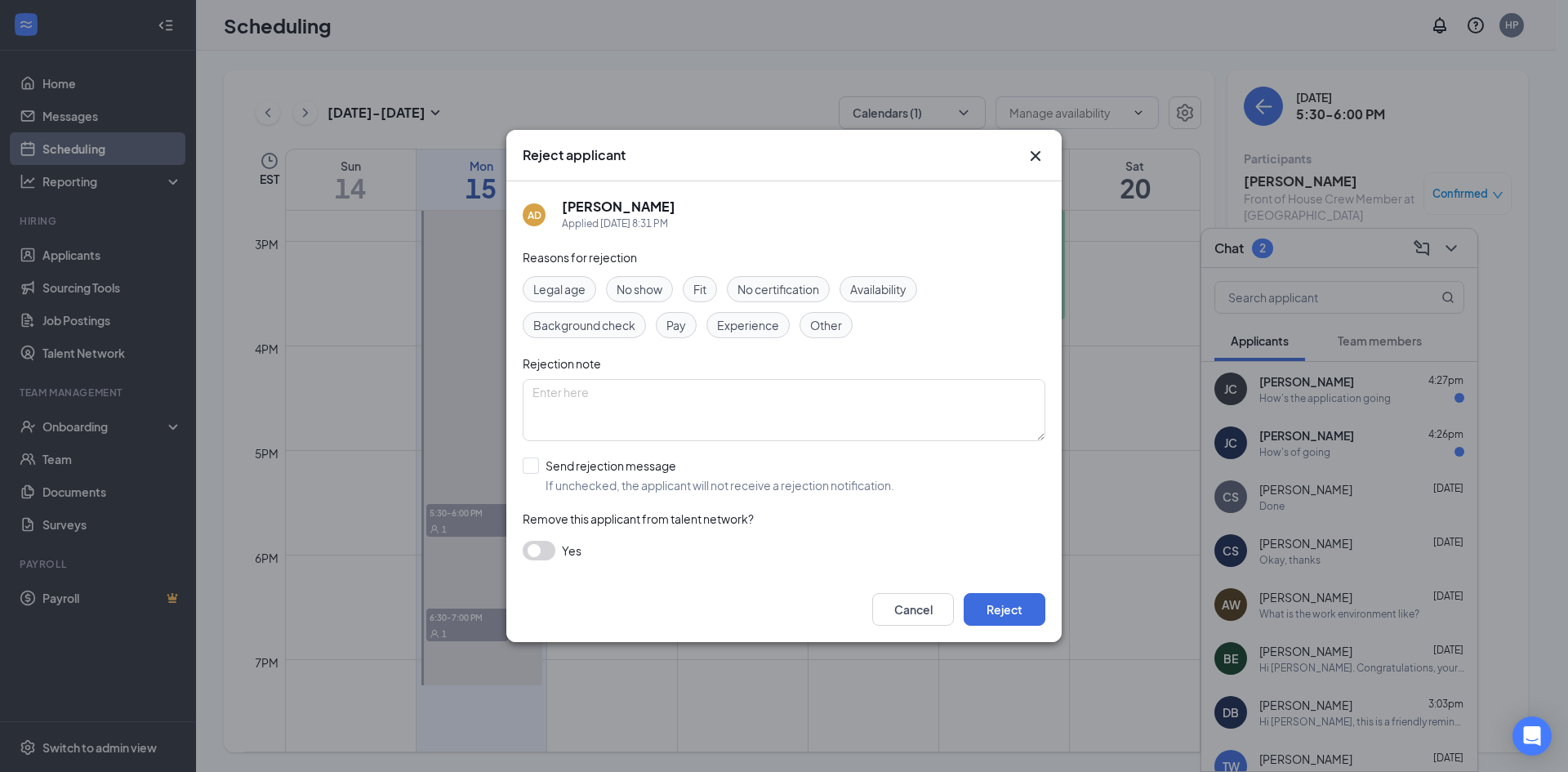
click at [660, 294] on span "No show" at bounding box center [639, 289] width 45 height 18
click at [1008, 609] on button "Reject" at bounding box center [1004, 609] width 82 height 33
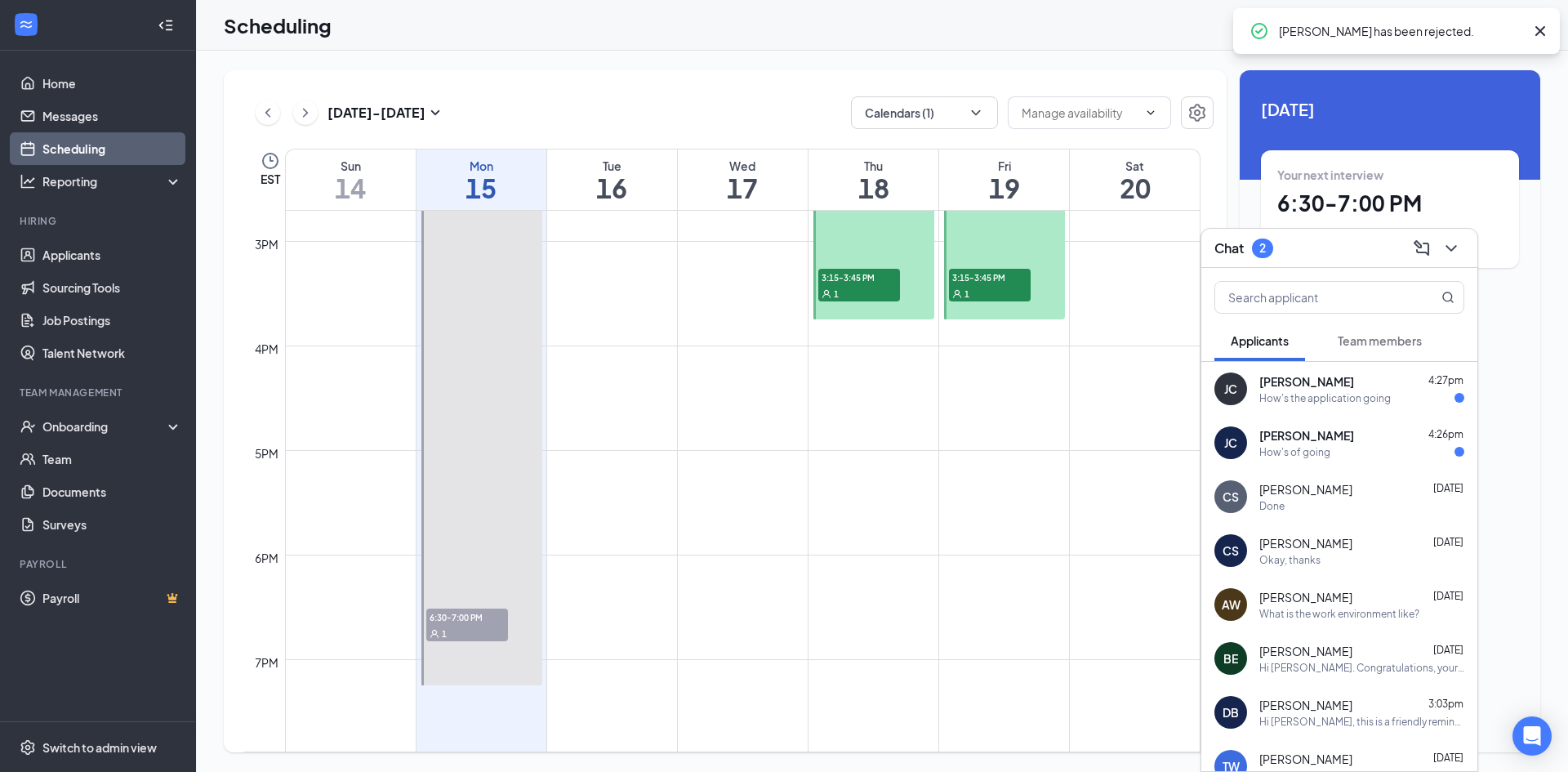
click at [482, 621] on span "6:30-7:00 PM" at bounding box center [467, 617] width 82 height 16
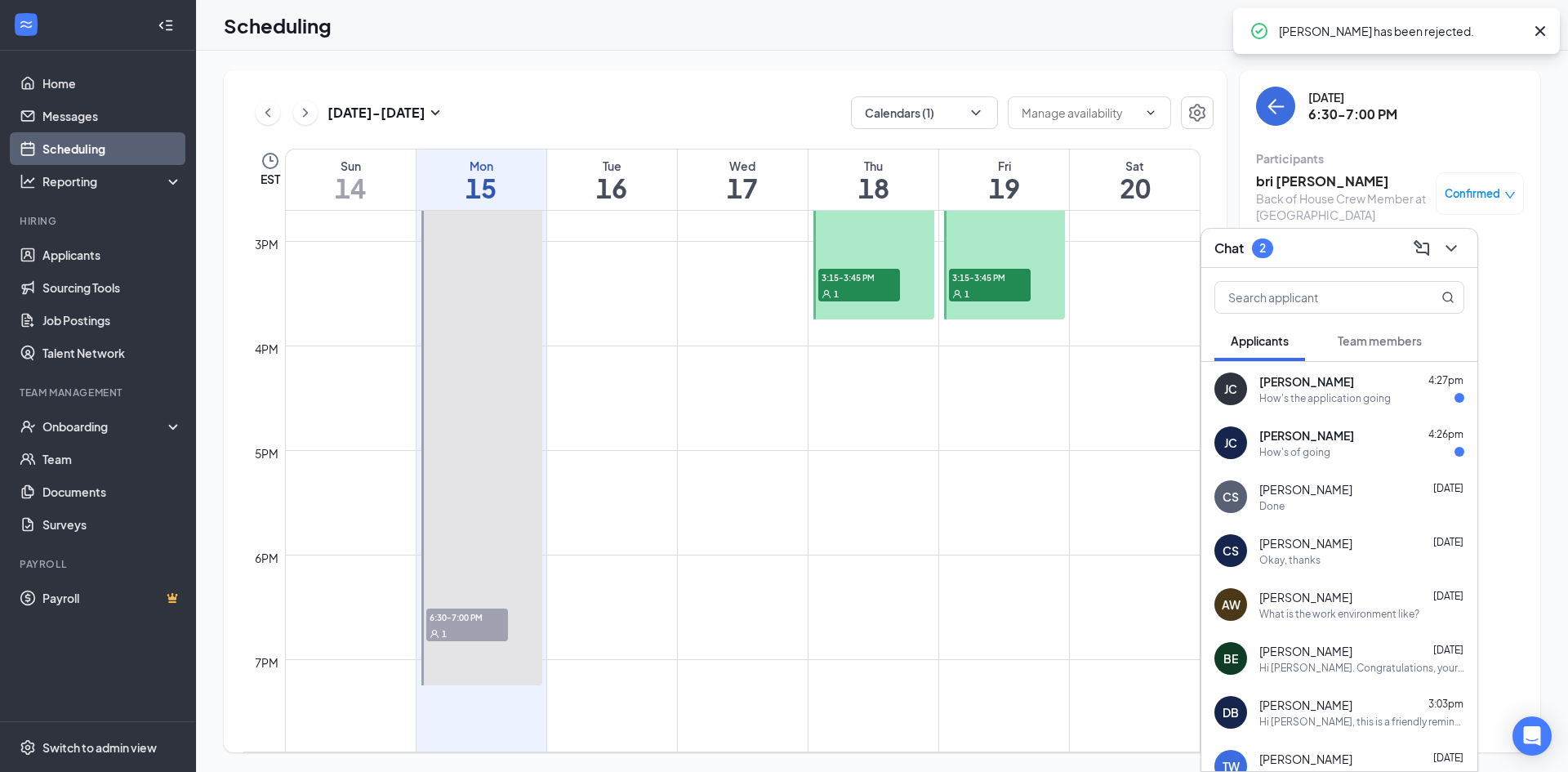
click at [1478, 193] on span "Confirmed" at bounding box center [1472, 193] width 55 height 16
click at [1373, 296] on icon "close-circle" at bounding box center [1369, 302] width 16 height 16
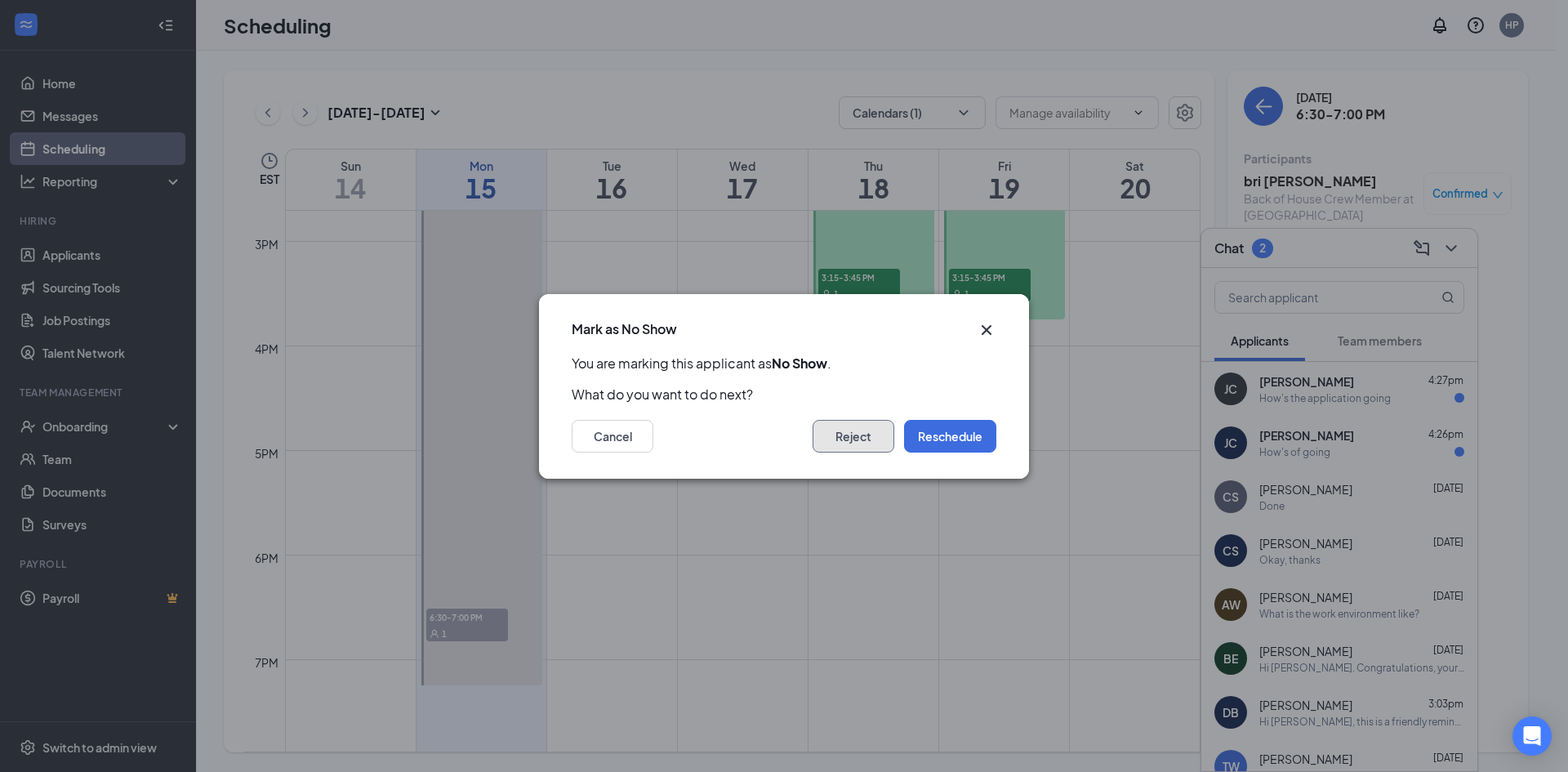
click at [830, 423] on button "Reject" at bounding box center [853, 436] width 82 height 33
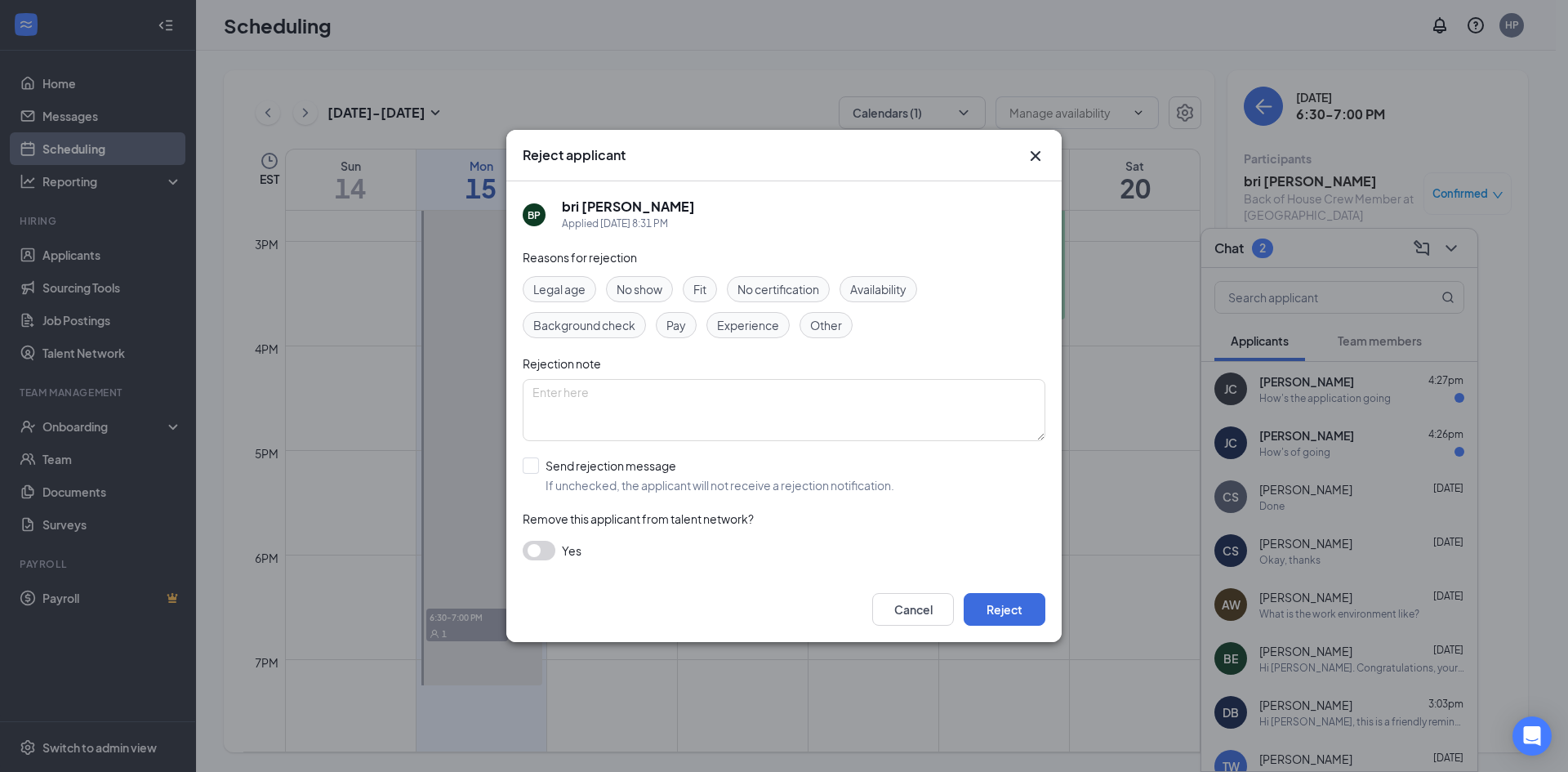
click at [656, 282] on span "No show" at bounding box center [639, 289] width 45 height 18
click at [992, 599] on button "Reject" at bounding box center [1004, 609] width 82 height 33
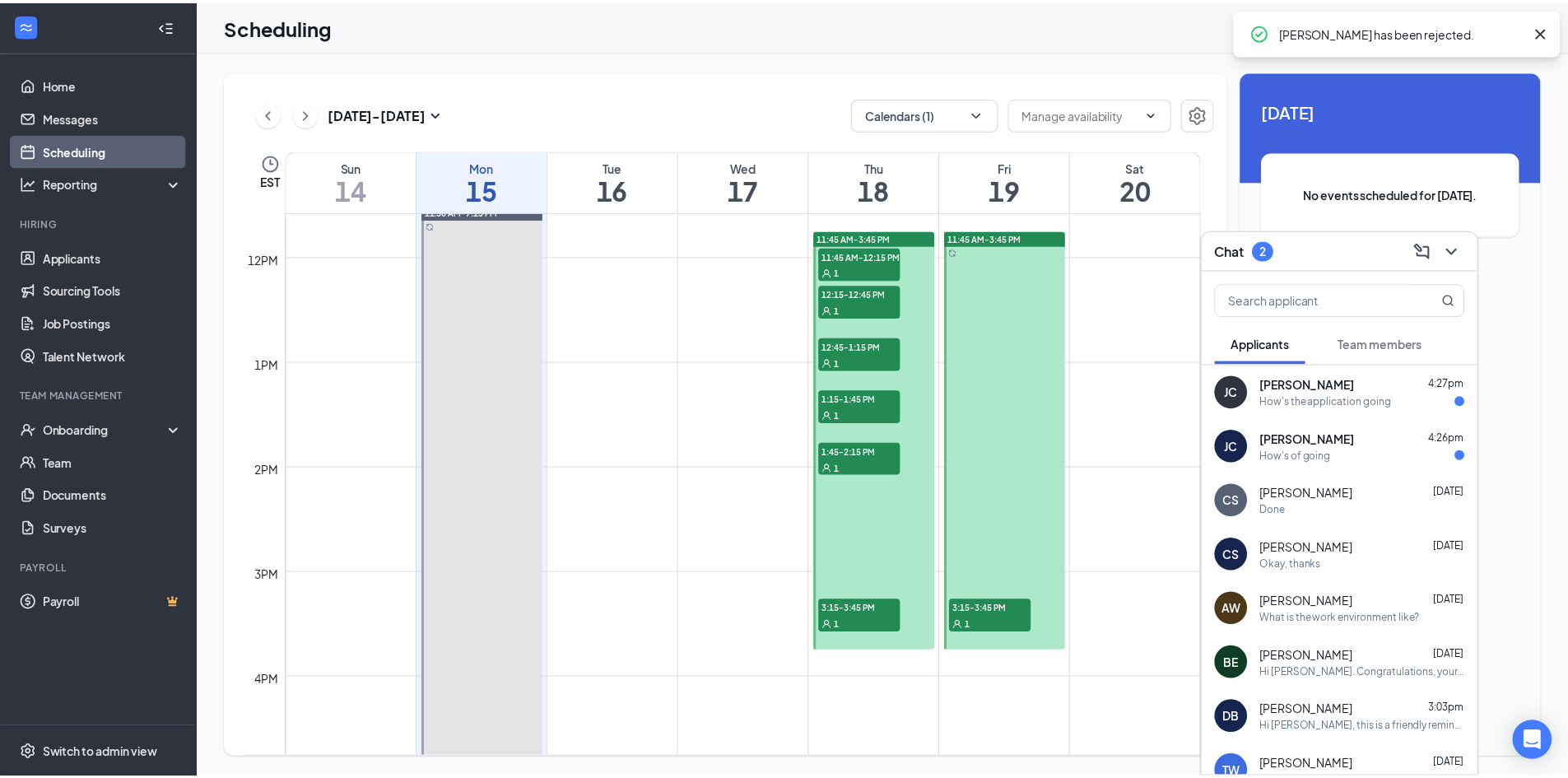
scroll to position [974, 0]
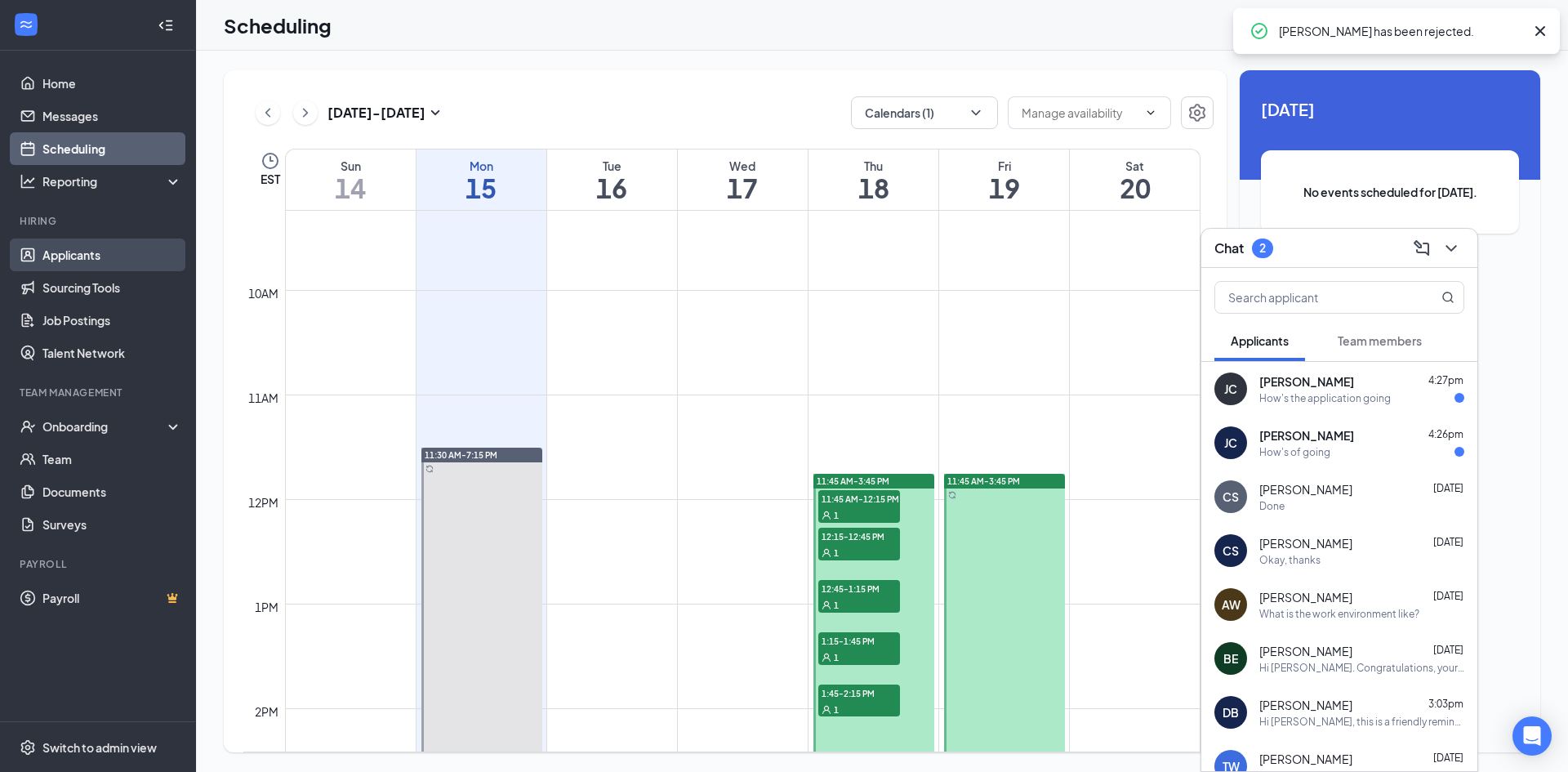
click at [83, 263] on link "Applicants" at bounding box center [113, 255] width 140 height 33
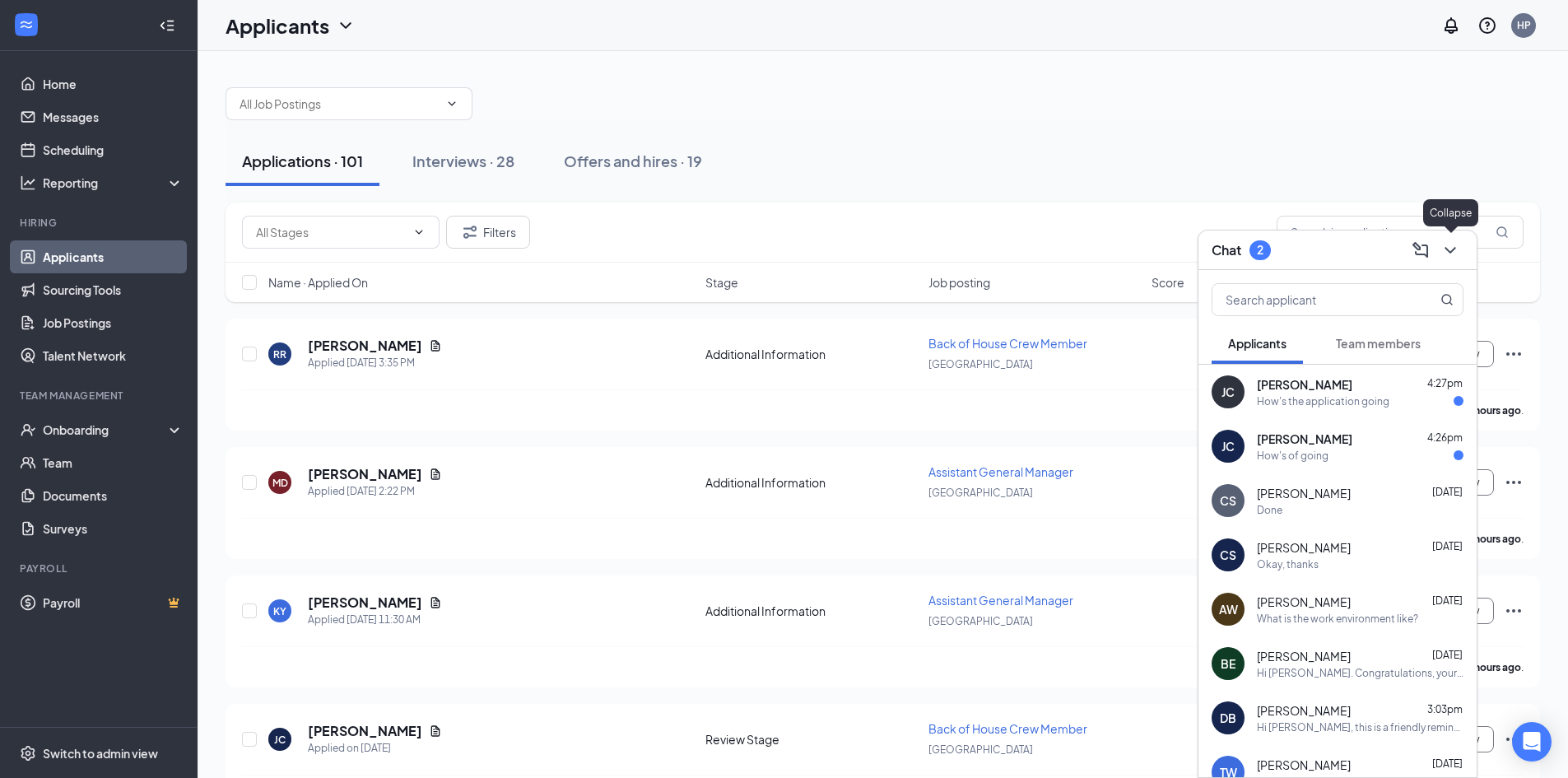
click at [1450, 243] on icon "ChevronDown" at bounding box center [1451, 251] width 20 height 20
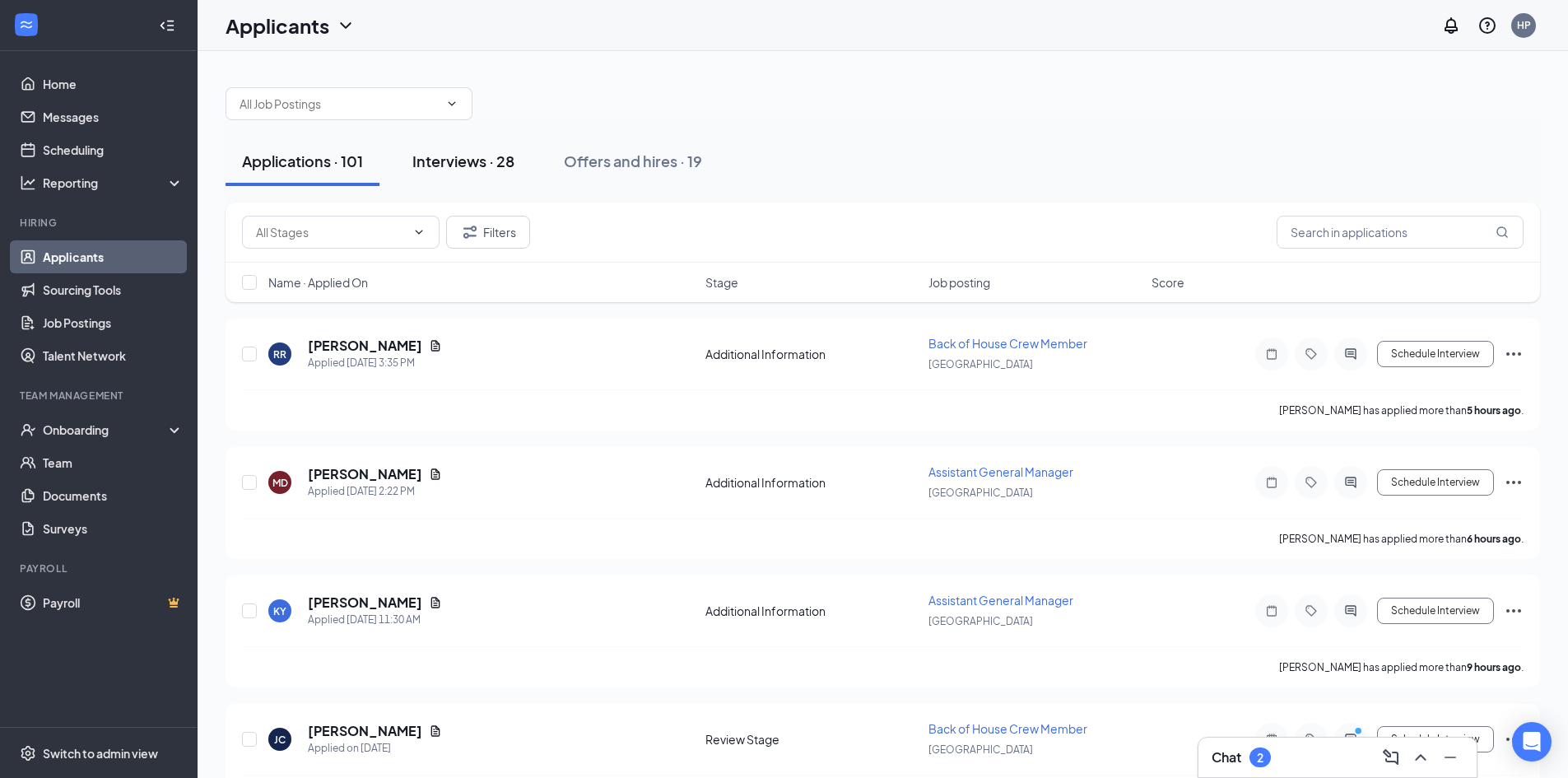
click at [499, 158] on div "Interviews · 28" at bounding box center [464, 161] width 103 height 20
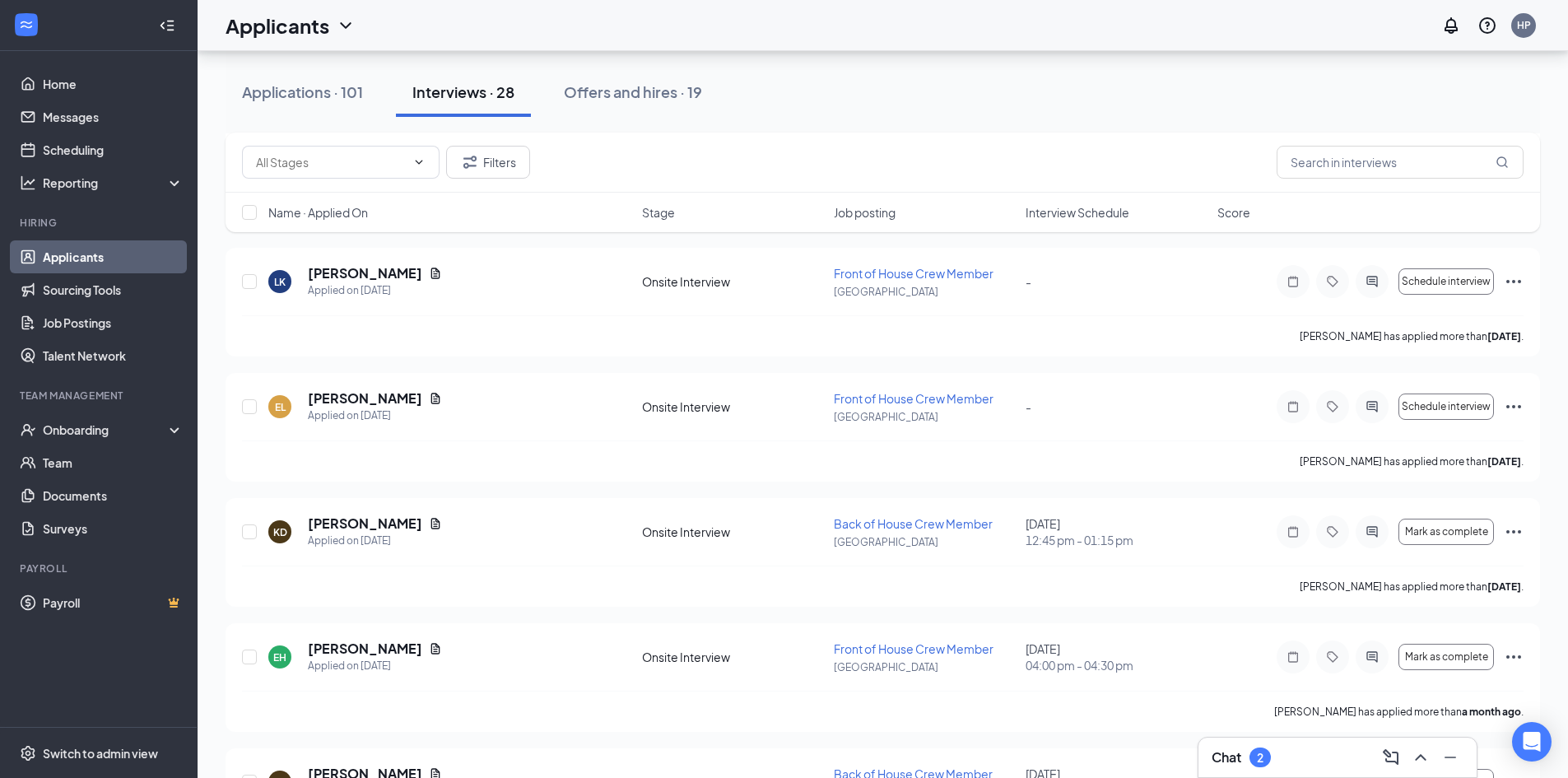
scroll to position [825, 0]
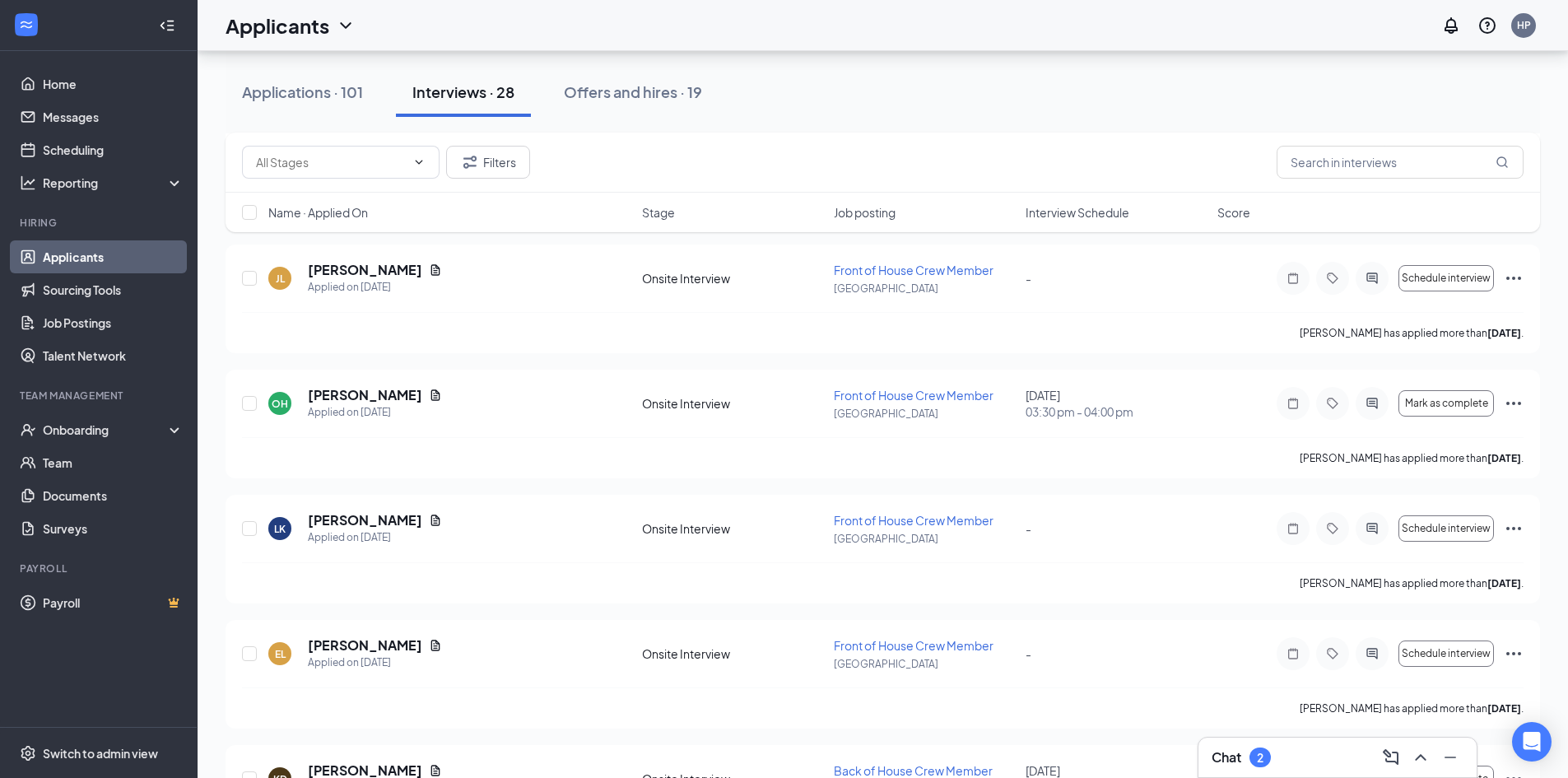
drag, startPoint x: 306, startPoint y: 85, endPoint x: 383, endPoint y: 153, distance: 102.7
click at [306, 85] on div "Applications · 101" at bounding box center [302, 92] width 121 height 20
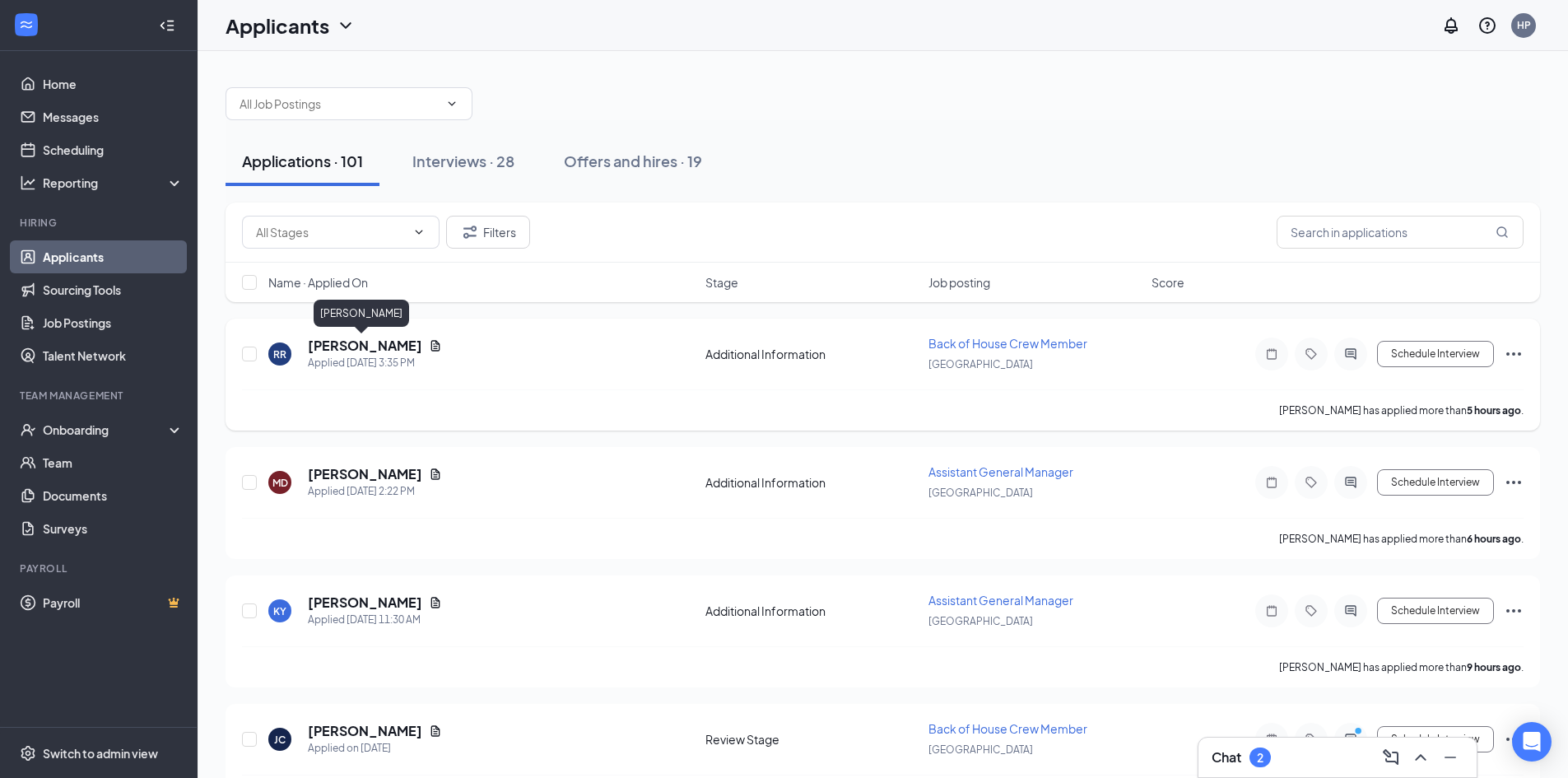
click at [385, 347] on h5 "[PERSON_NAME]" at bounding box center [364, 346] width 114 height 18
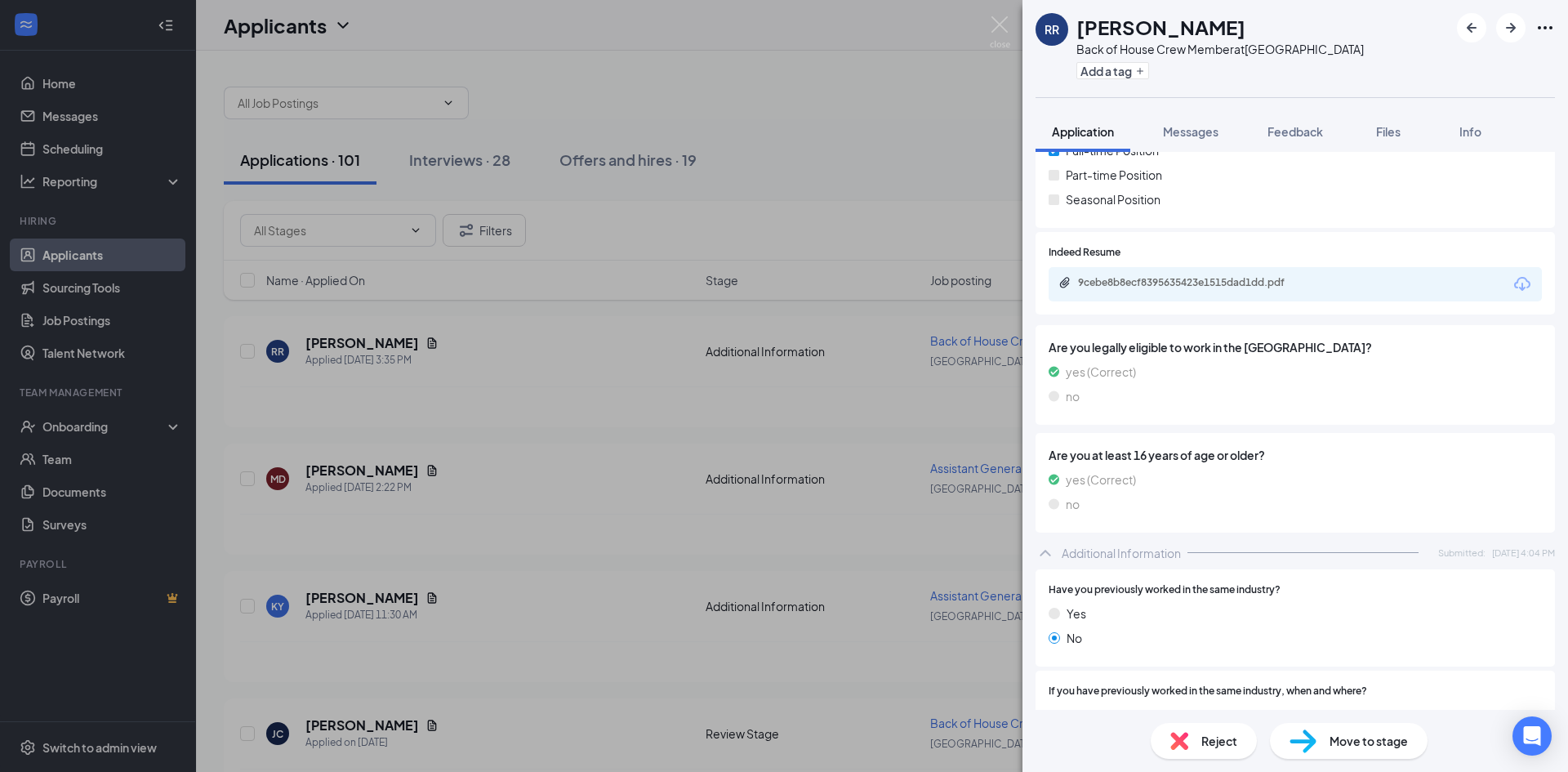
scroll to position [5, 0]
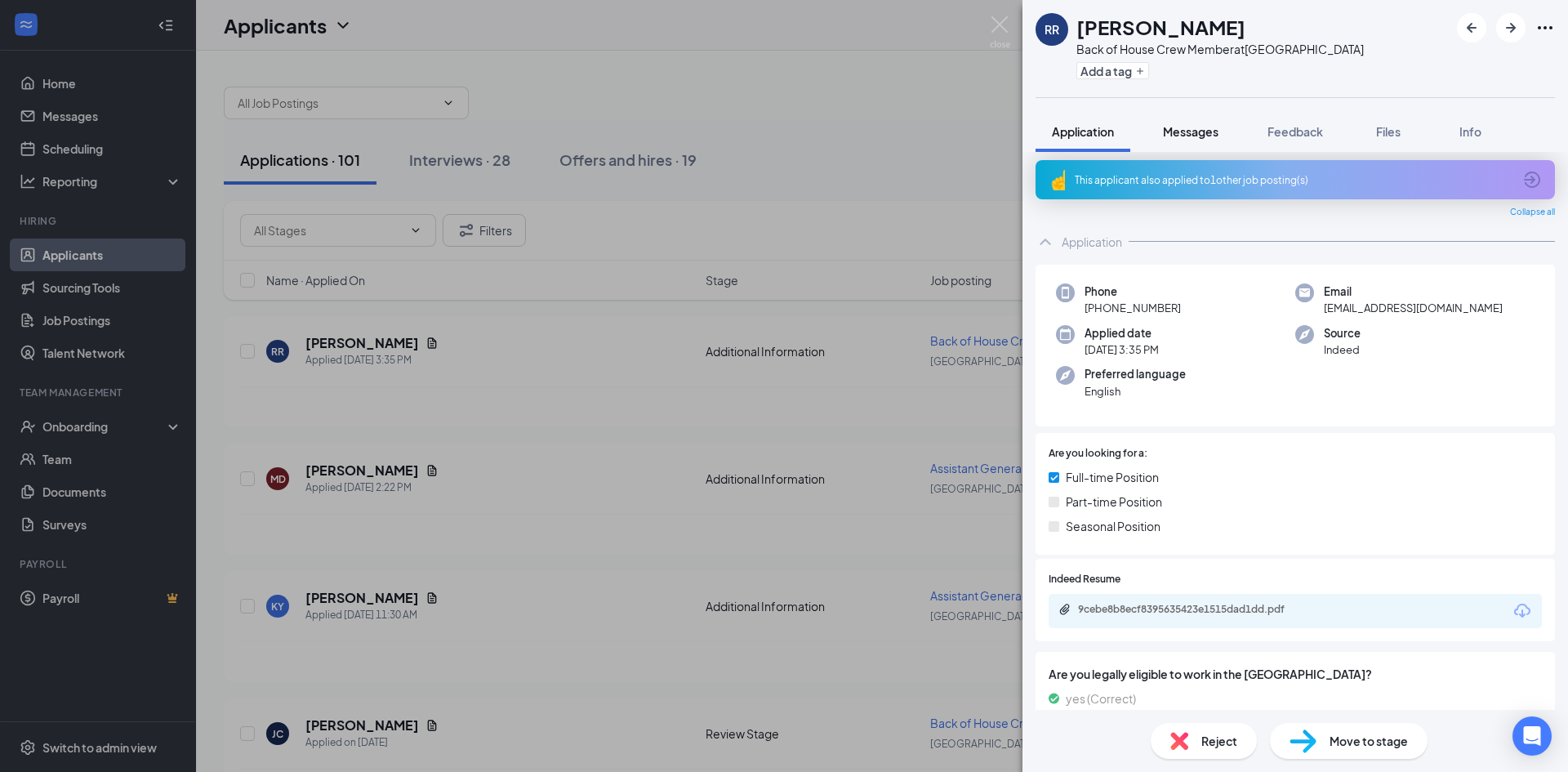
drag, startPoint x: 1180, startPoint y: 114, endPoint x: 1183, endPoint y: 134, distance: 20.2
click at [1180, 114] on button "Messages" at bounding box center [1190, 131] width 88 height 41
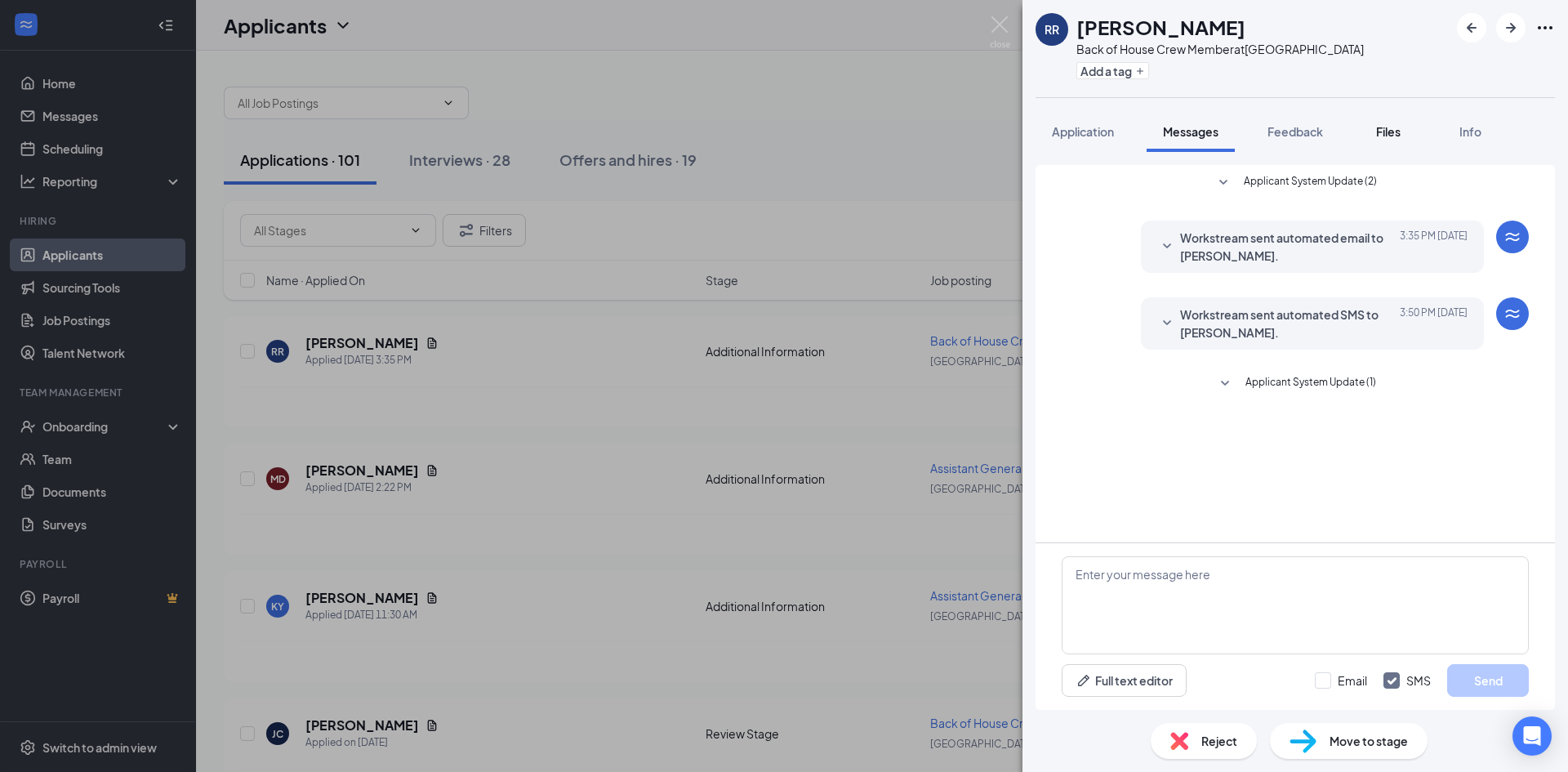
click at [1371, 138] on button "Files" at bounding box center [1388, 131] width 65 height 41
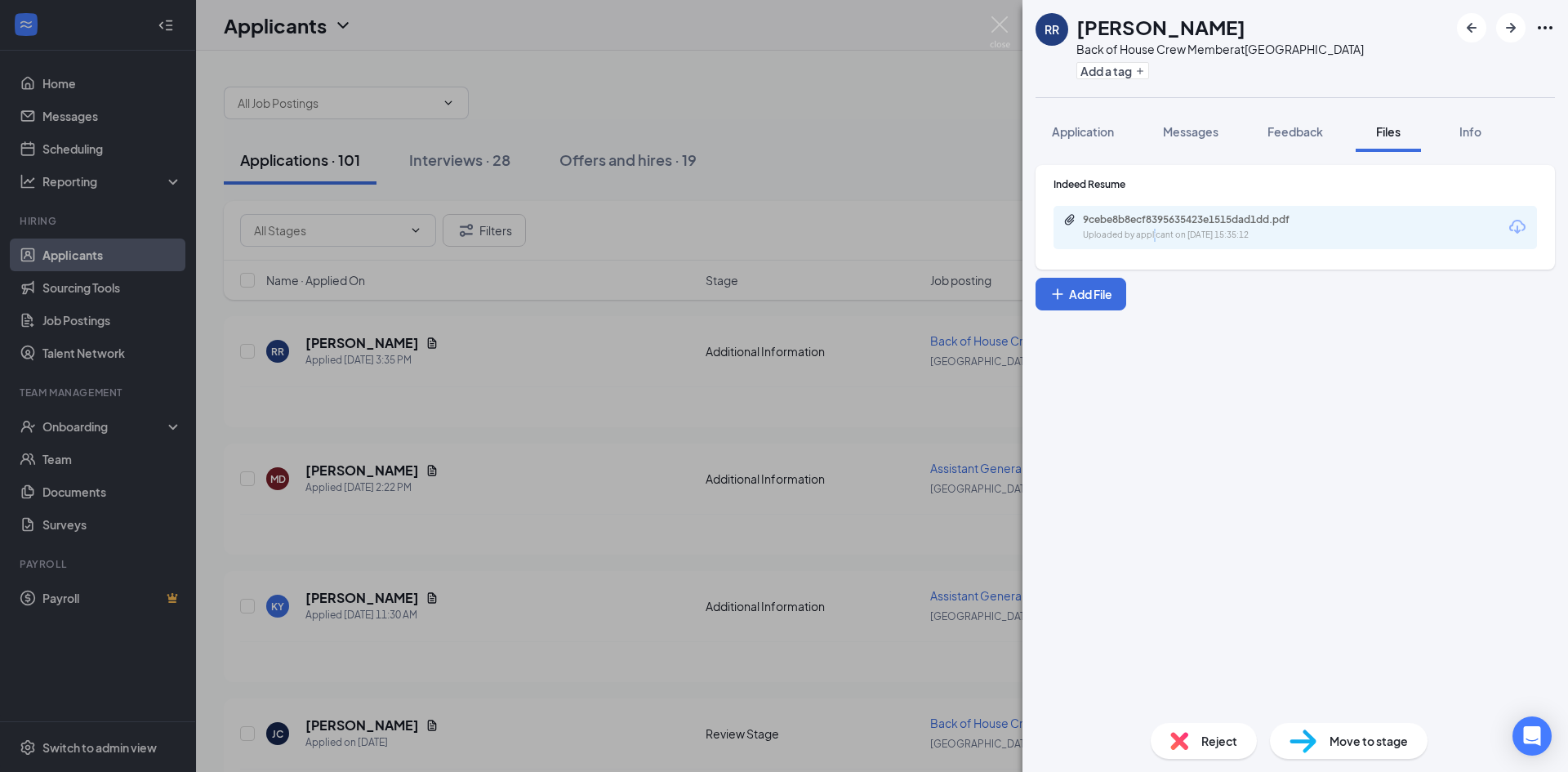
click at [1155, 242] on div "9cebe8b8ecf8395635423e1515dad1dd.pdf Uploaded by applicant on [DATE] 15:35:12" at bounding box center [1295, 228] width 483 height 44
click at [1143, 221] on div "9cebe8b8ecf8395635423e1515dad1dd.pdf" at bounding box center [1197, 220] width 229 height 13
click at [1348, 722] on div "Reject Move to stage" at bounding box center [1295, 740] width 546 height 62
click at [1349, 743] on span "Move to stage" at bounding box center [1368, 741] width 78 height 18
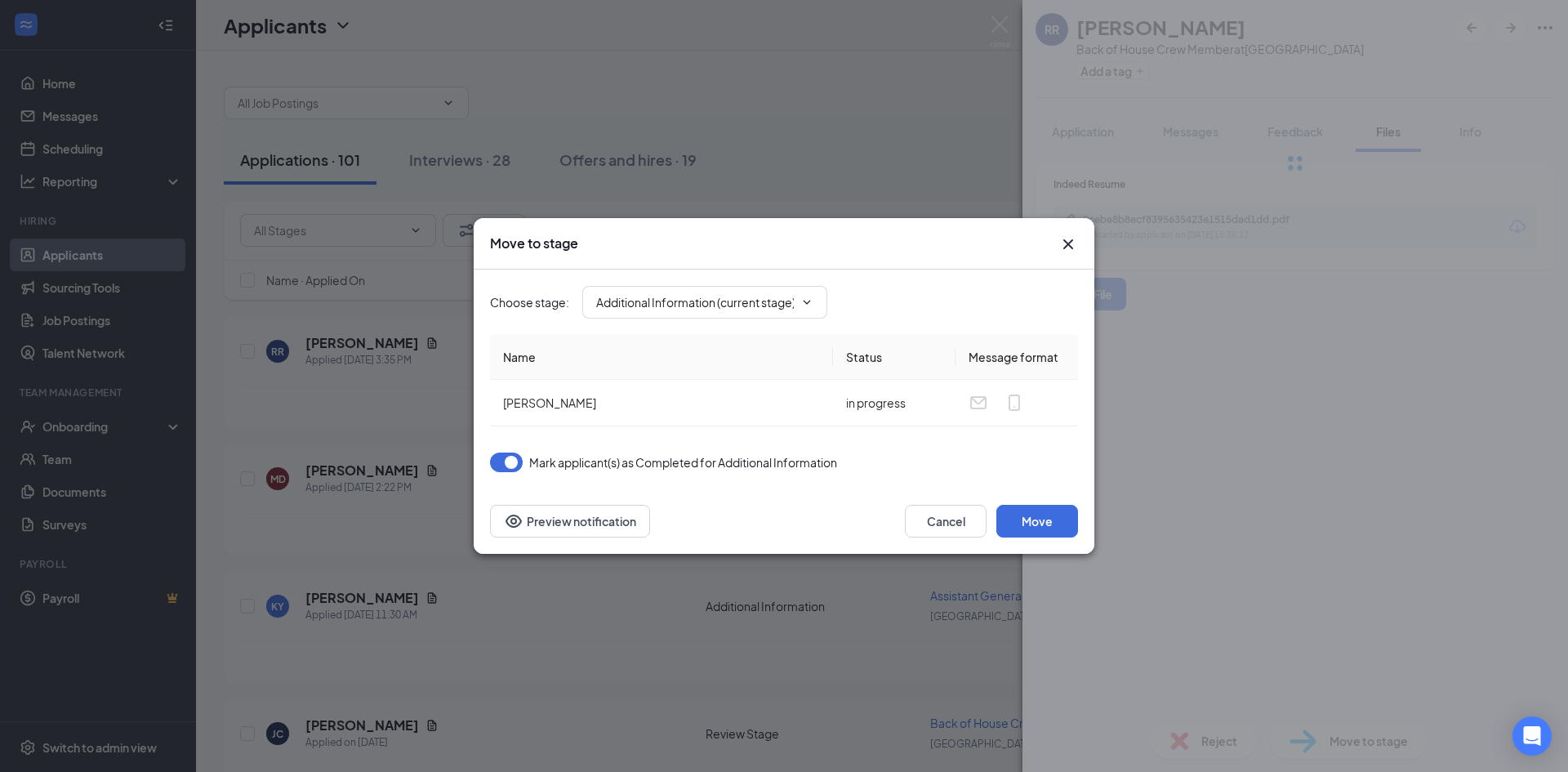
type input "Review Stage (next stage)"
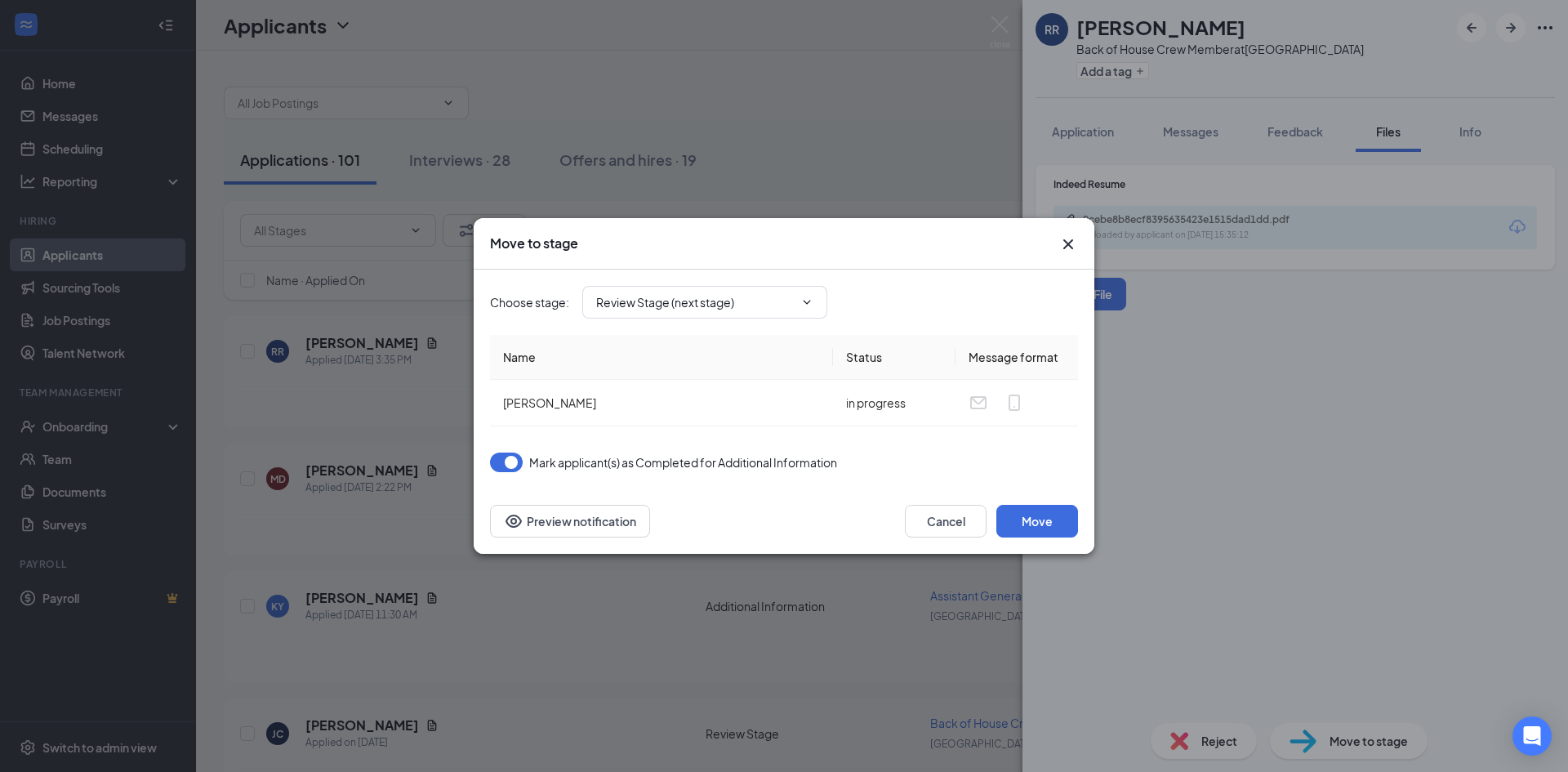
drag, startPoint x: 1005, startPoint y: 500, endPoint x: 1030, endPoint y: 517, distance: 30.2
click at [1005, 500] on div "Cancel Move Preview notification" at bounding box center [784, 521] width 620 height 65
click at [1031, 518] on button "Move" at bounding box center [1037, 521] width 82 height 33
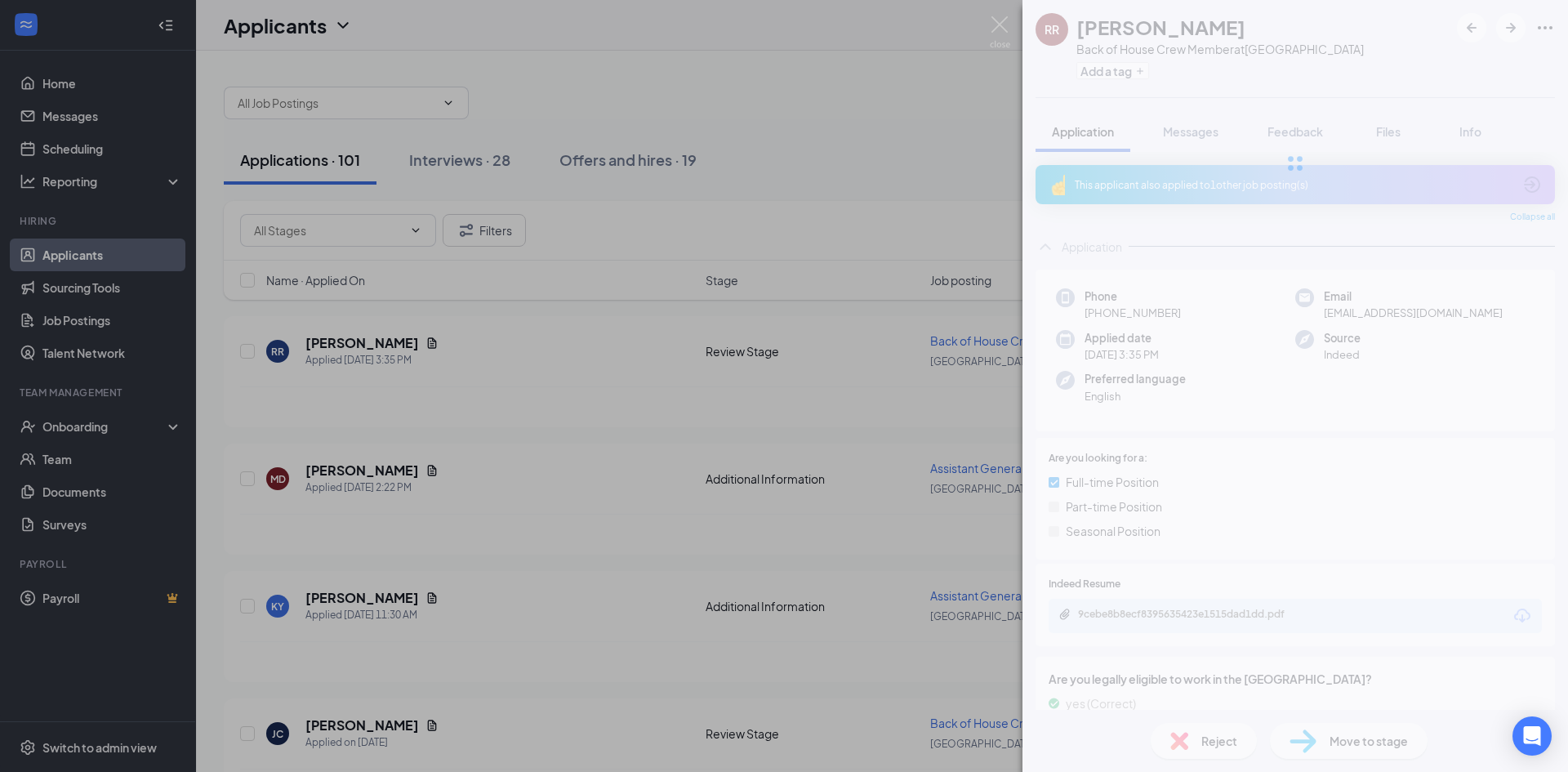
click at [736, 272] on div "RR [PERSON_NAME] Back of House Crew Member at [GEOGRAPHIC_DATA] Add a tag Appli…" at bounding box center [784, 386] width 1568 height 772
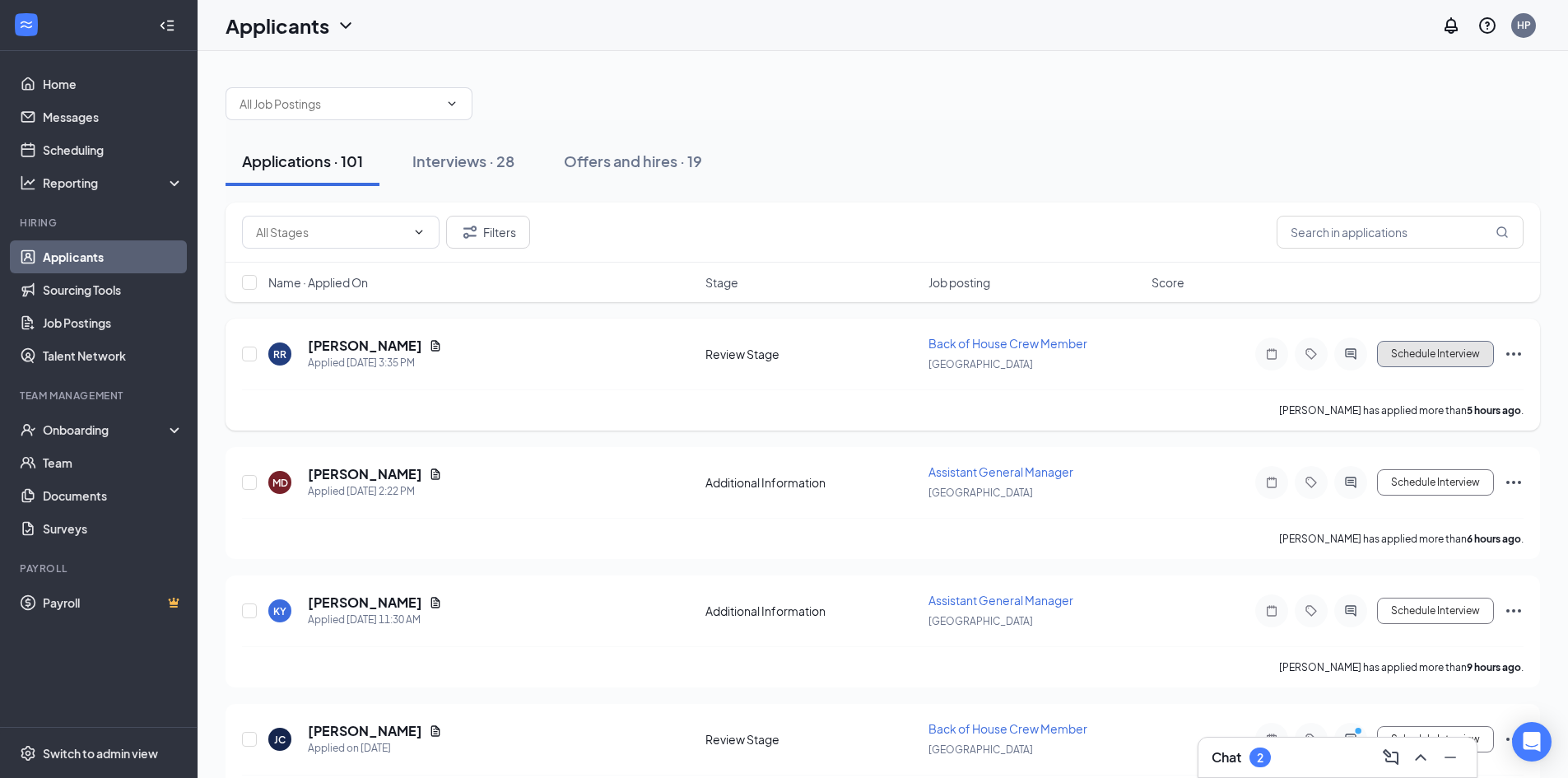
click at [1442, 355] on button "Schedule Interview" at bounding box center [1435, 353] width 117 height 27
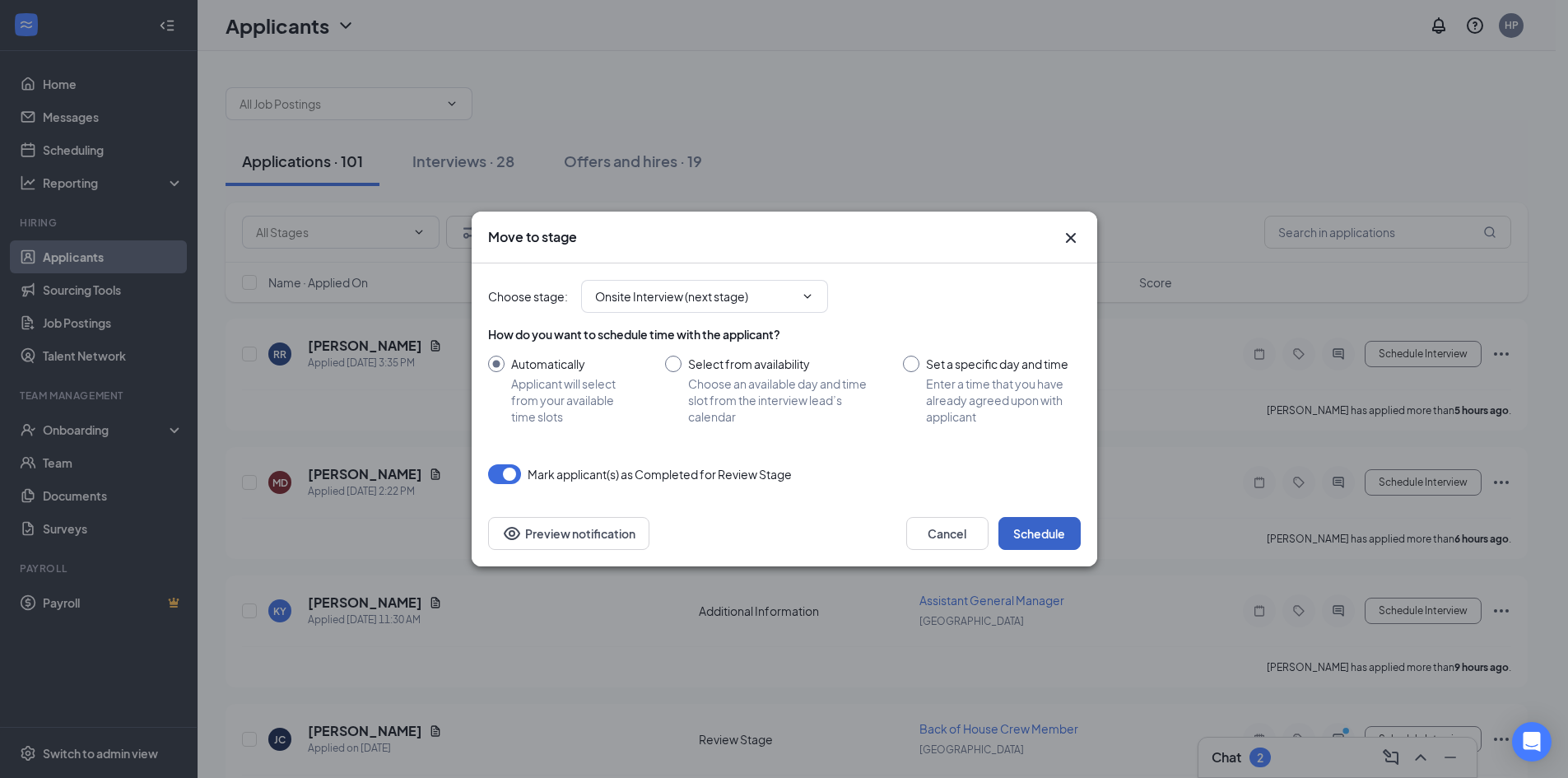
click at [1050, 543] on button "Schedule" at bounding box center [1040, 534] width 82 height 33
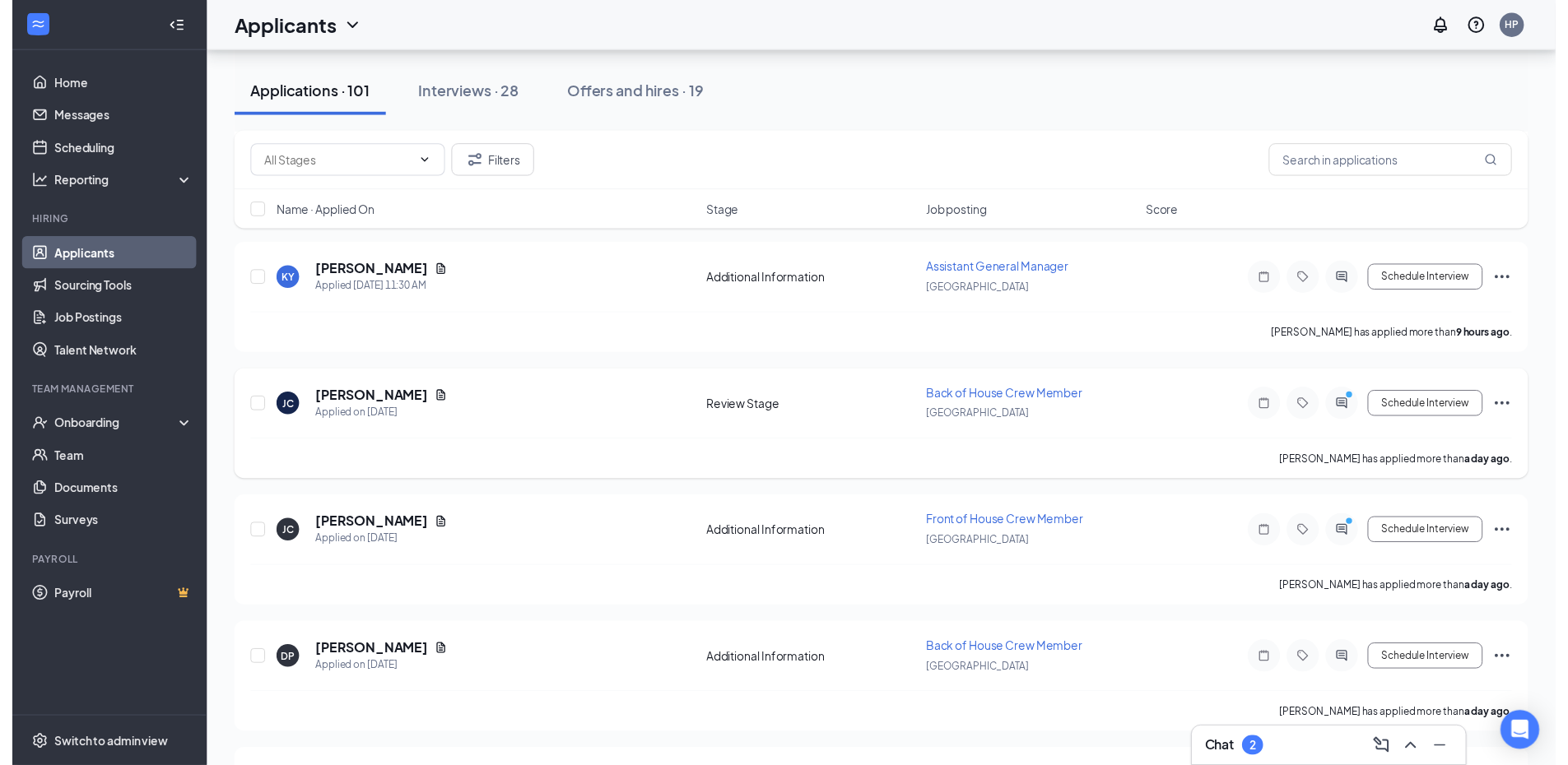
scroll to position [412, 0]
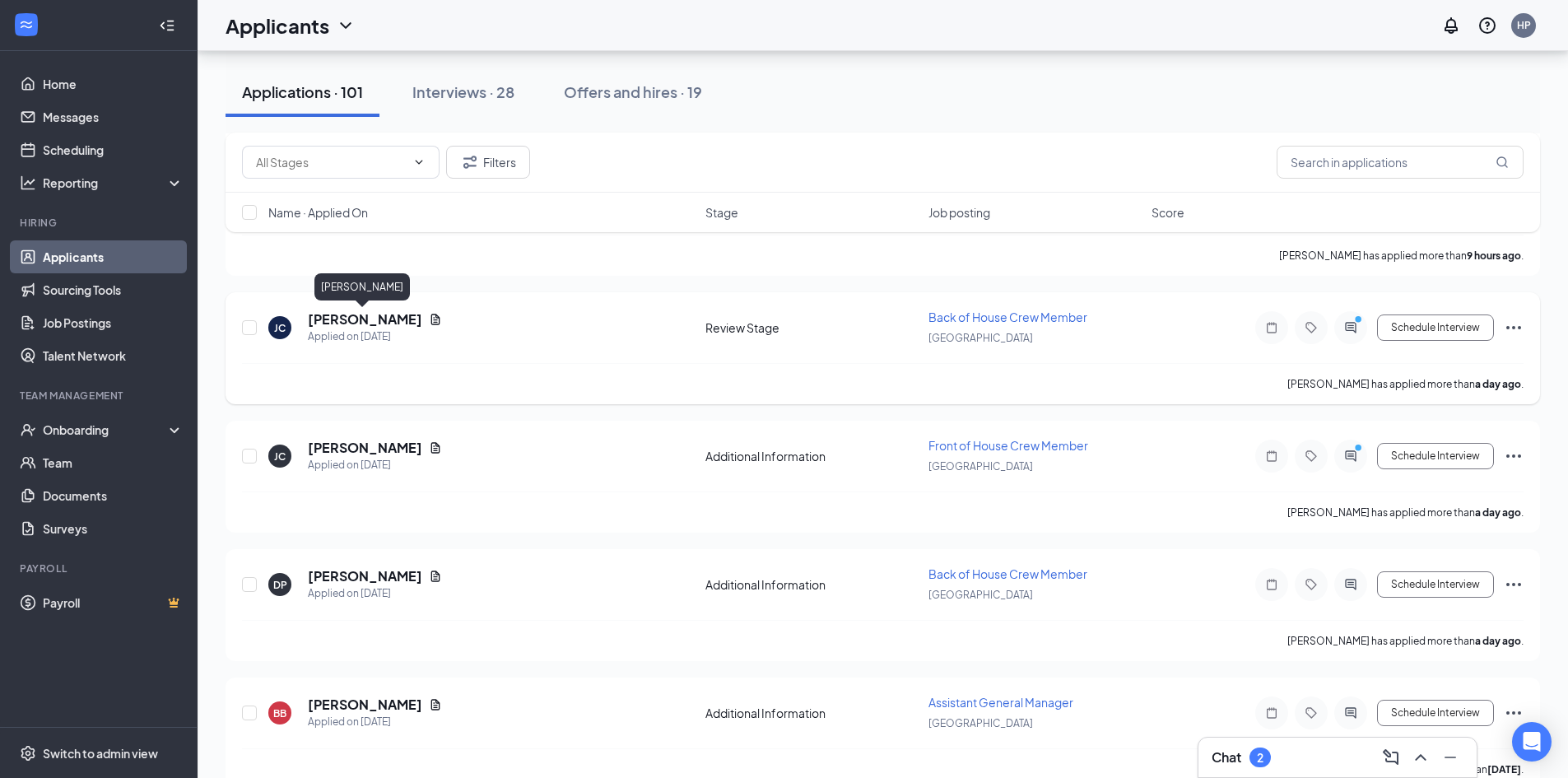
click at [381, 315] on h5 "[PERSON_NAME]" at bounding box center [364, 319] width 114 height 18
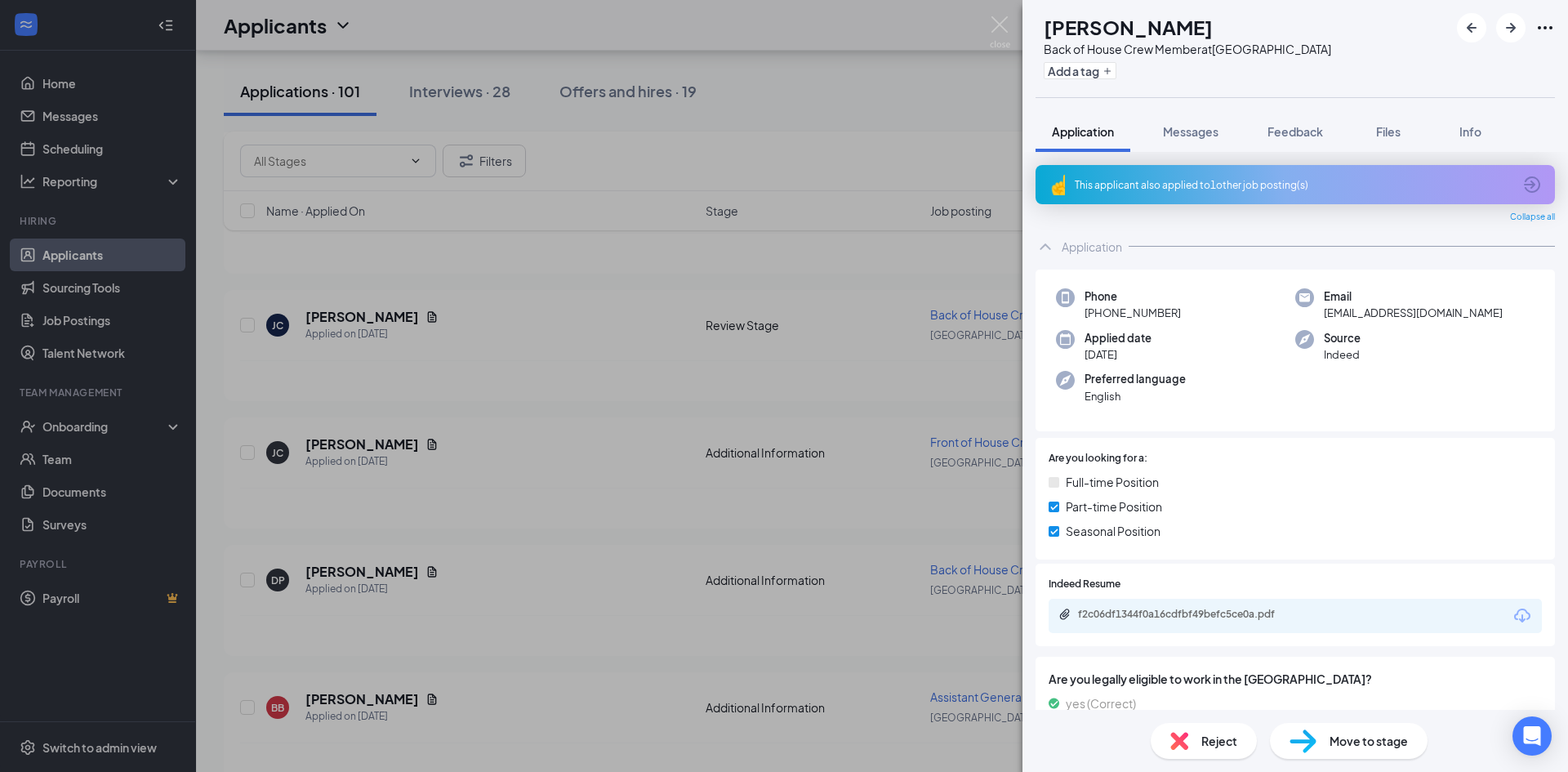
click at [1308, 740] on img at bounding box center [1303, 741] width 27 height 24
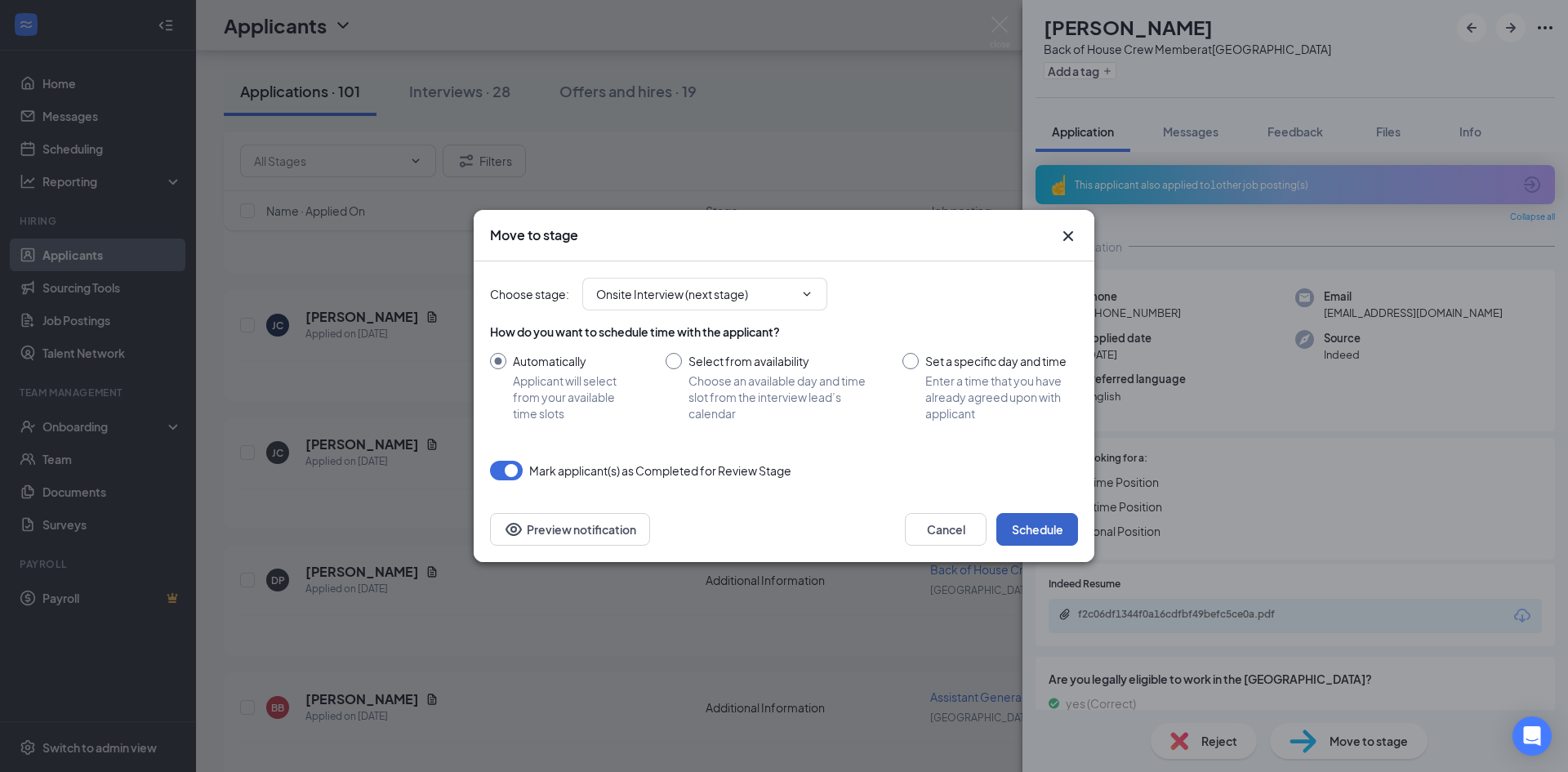
click at [1034, 527] on button "Schedule" at bounding box center [1037, 530] width 82 height 33
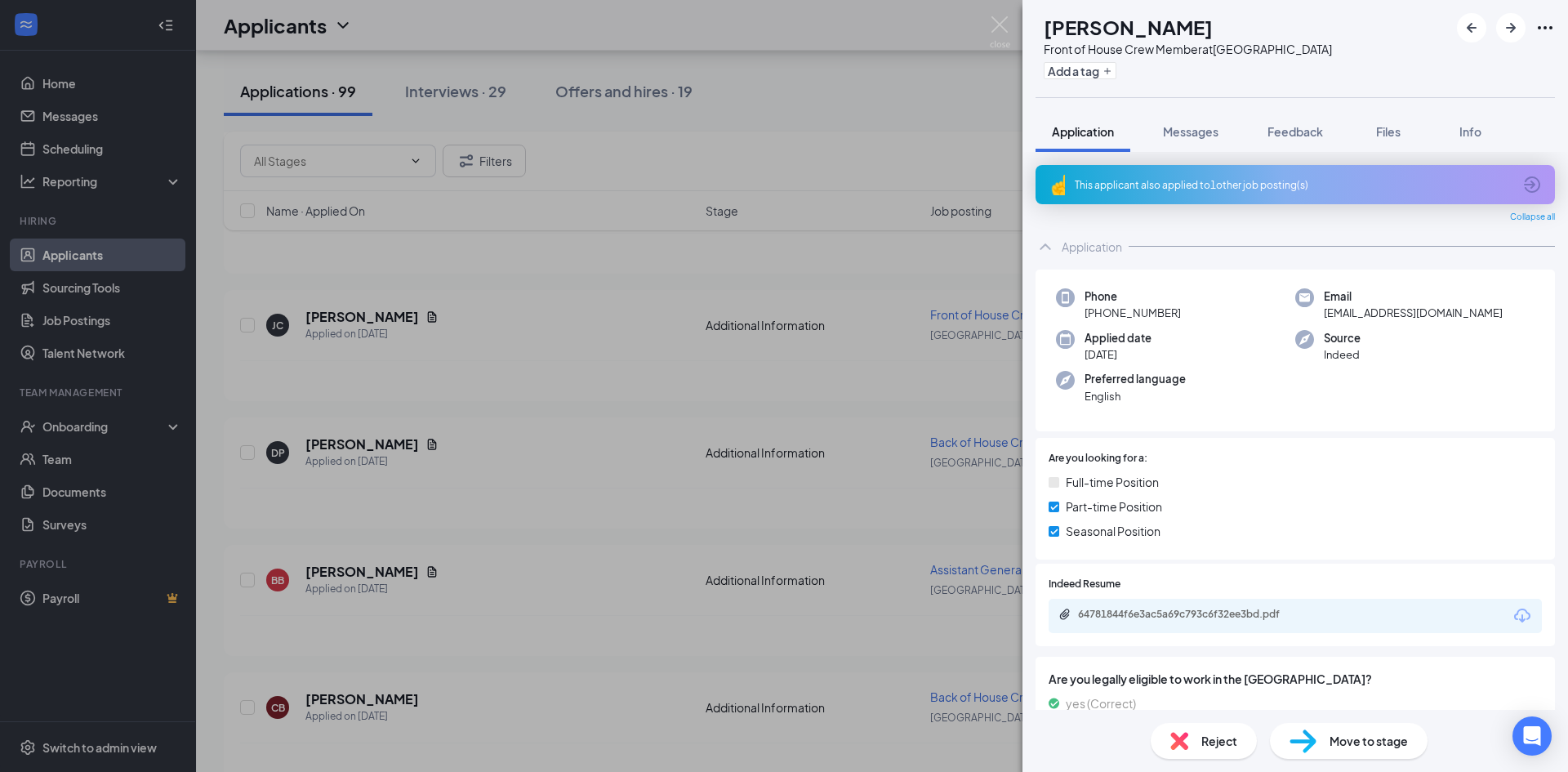
click at [949, 84] on div "[PERSON_NAME] Front of House Crew Member at [GEOGRAPHIC_DATA] Add a tag Applica…" at bounding box center [784, 386] width 1568 height 772
